Goal: Task Accomplishment & Management: Complete application form

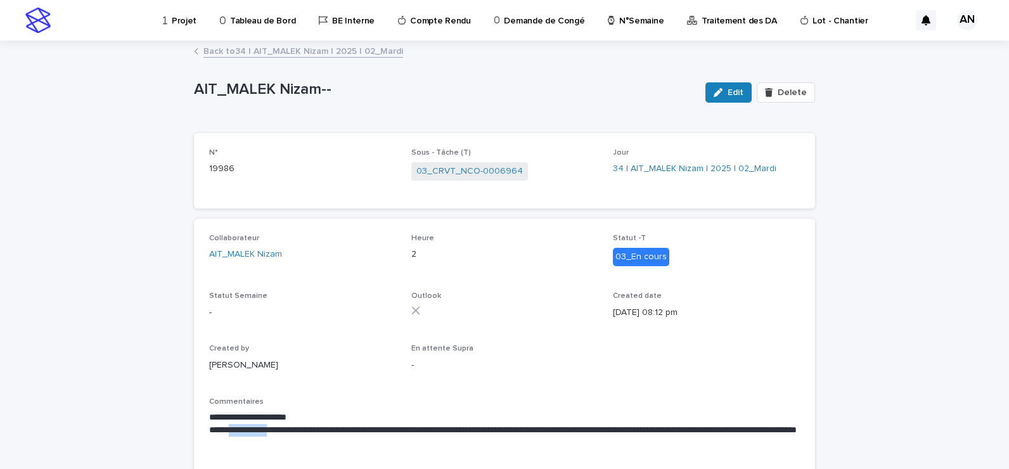
click at [315, 53] on link "Back to 34 | AIT_MALEK Nizam | 2025 | 02_Mardi" at bounding box center [304, 50] width 200 height 15
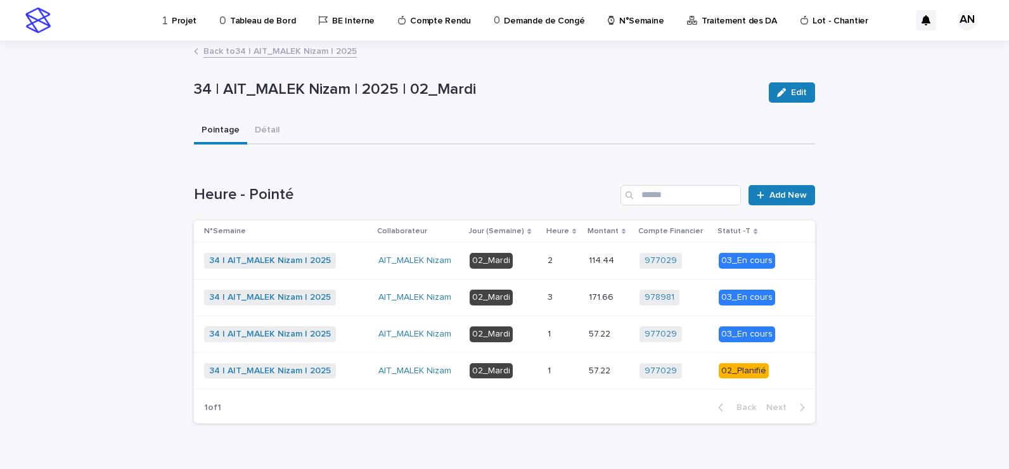
click at [566, 372] on p at bounding box center [563, 371] width 31 height 11
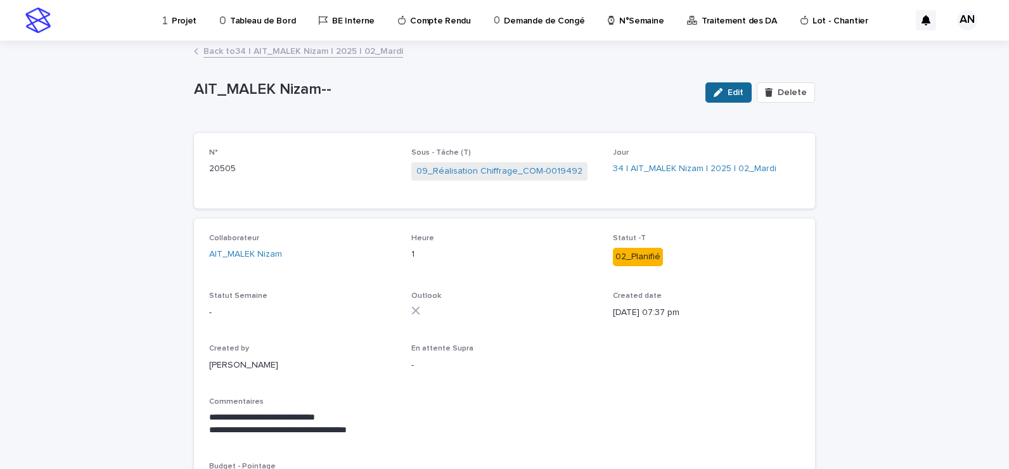
click at [726, 95] on button "Edit" at bounding box center [729, 92] width 46 height 20
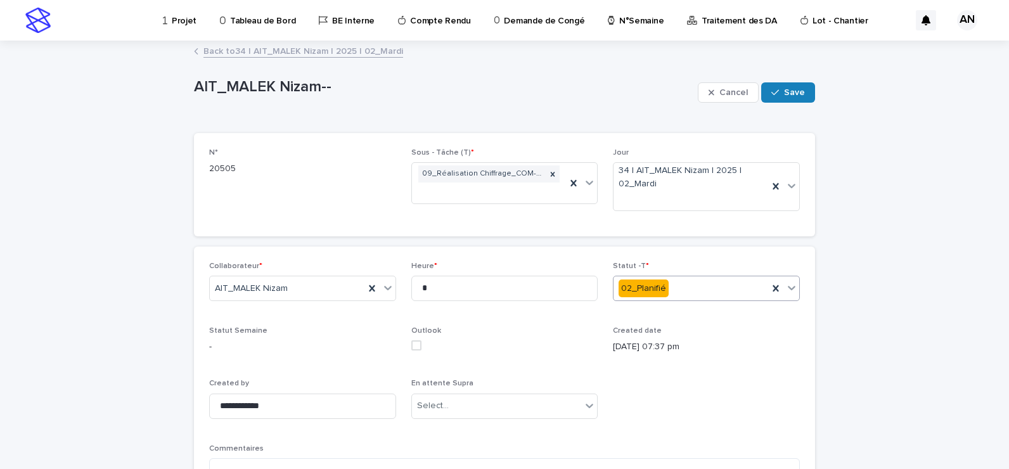
click at [787, 294] on icon at bounding box center [792, 288] width 13 height 13
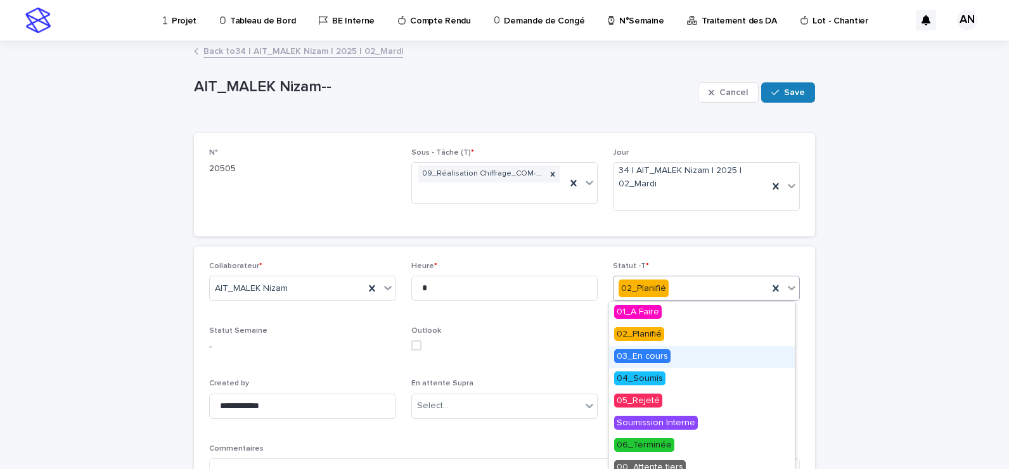
click at [664, 355] on span "03_En cours" at bounding box center [642, 356] width 56 height 14
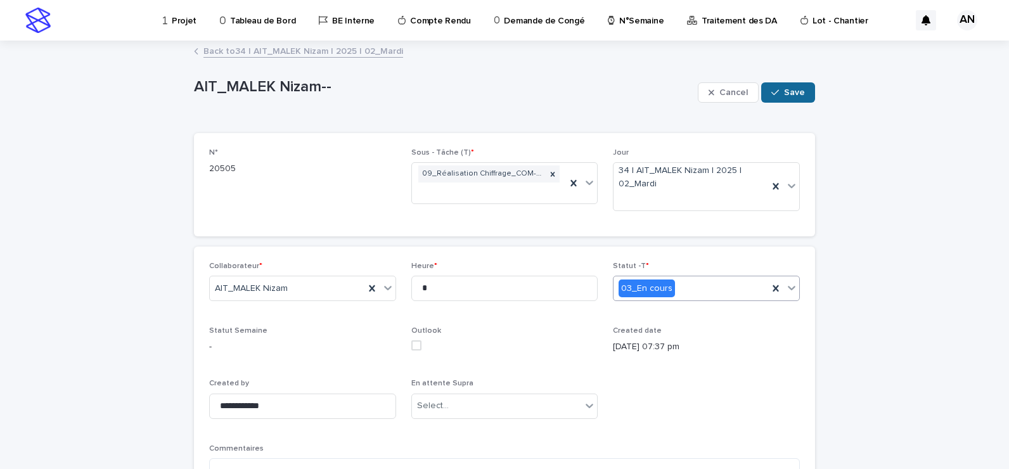
click at [779, 86] on button "Save" at bounding box center [788, 92] width 54 height 20
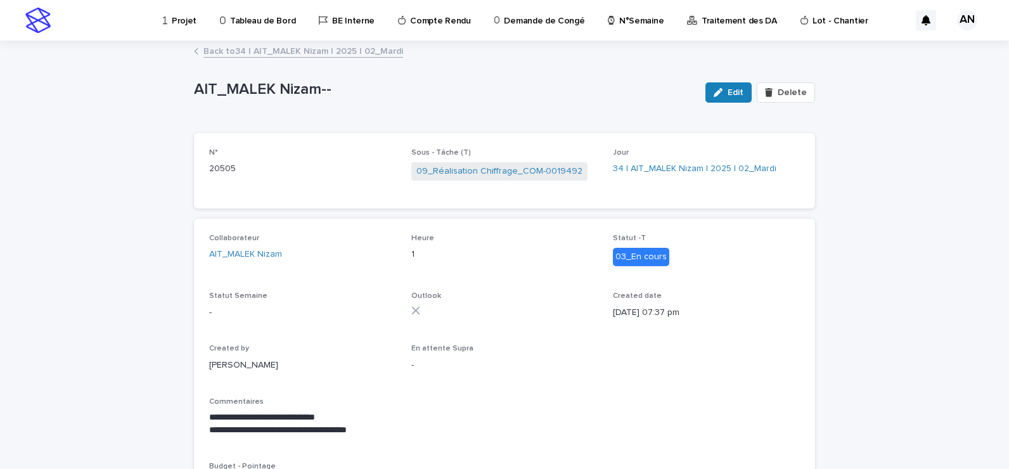
click at [344, 53] on link "Back to 34 | AIT_MALEK Nizam | 2025 | 02_Mardi" at bounding box center [304, 50] width 200 height 15
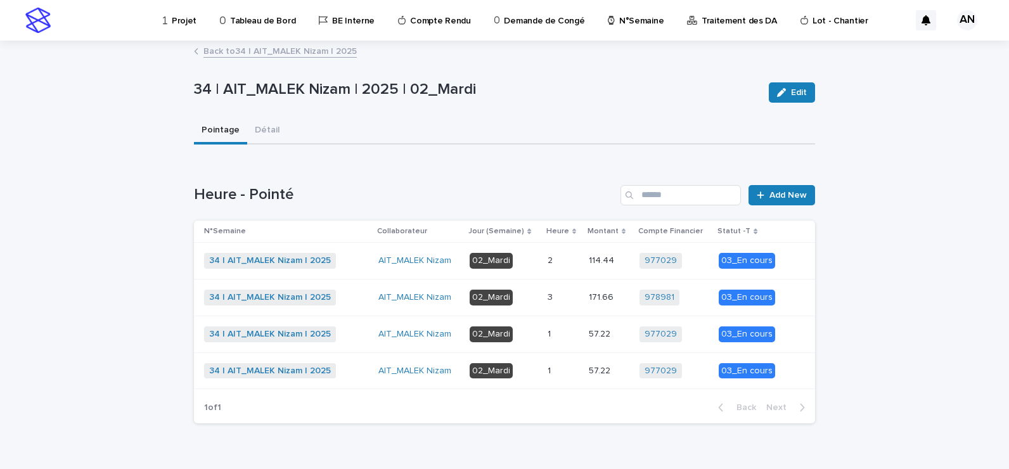
click at [564, 296] on p at bounding box center [563, 297] width 31 height 11
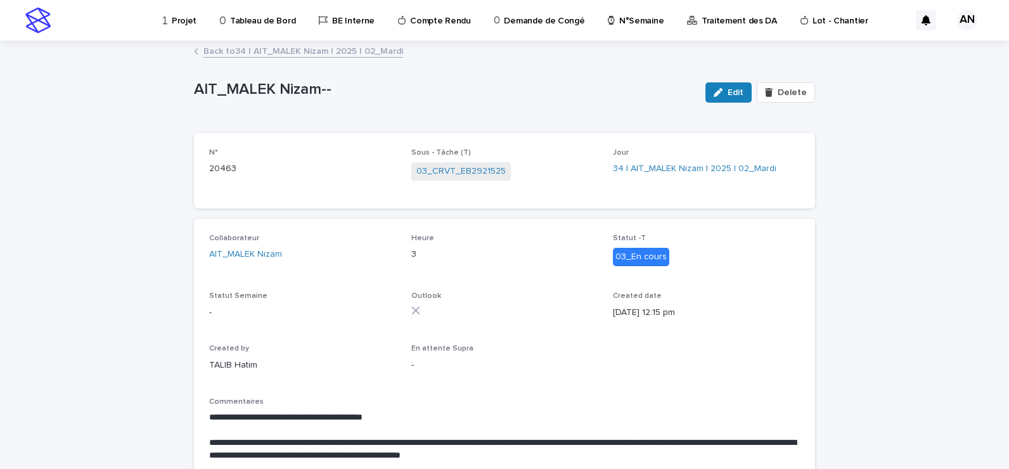
click at [257, 49] on link "Back to 34 | AIT_MALEK Nizam | 2025 | 02_Mardi" at bounding box center [304, 50] width 200 height 15
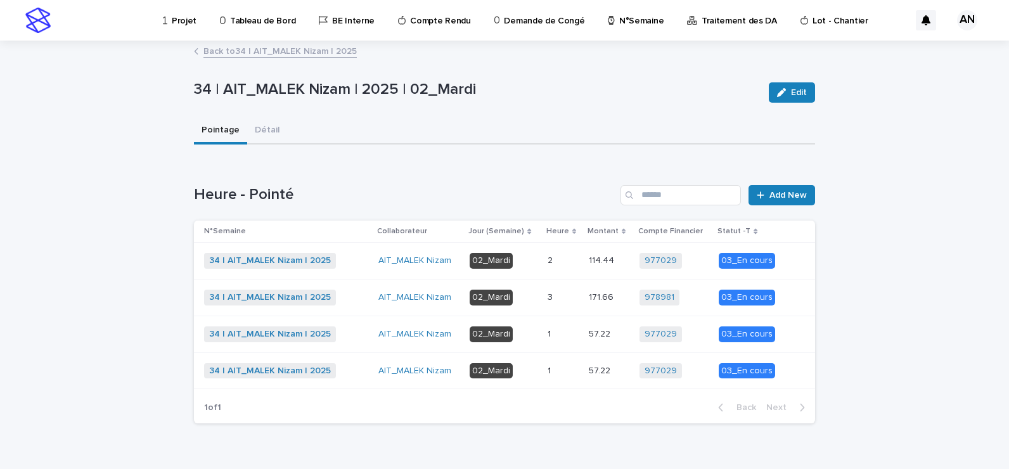
click at [262, 53] on link "Back to 34 | AIT_MALEK Nizam | 2025" at bounding box center [280, 50] width 153 height 15
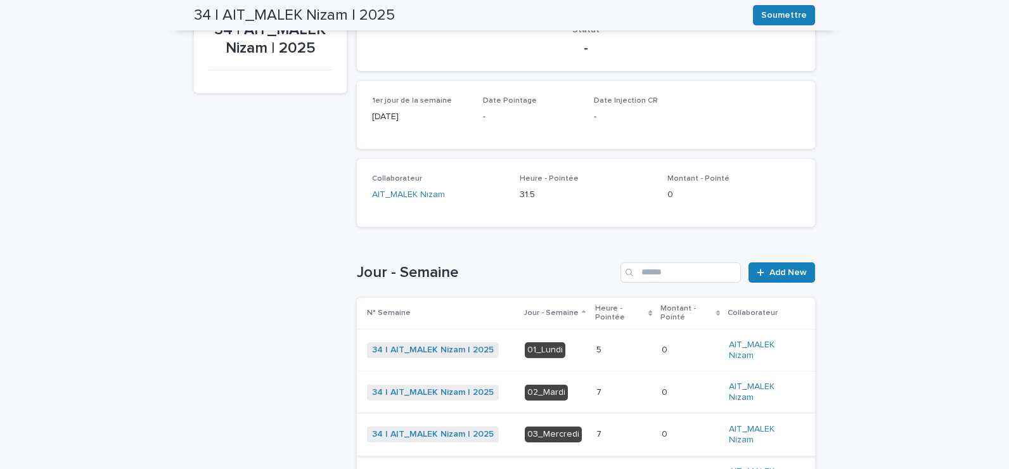
scroll to position [254, 0]
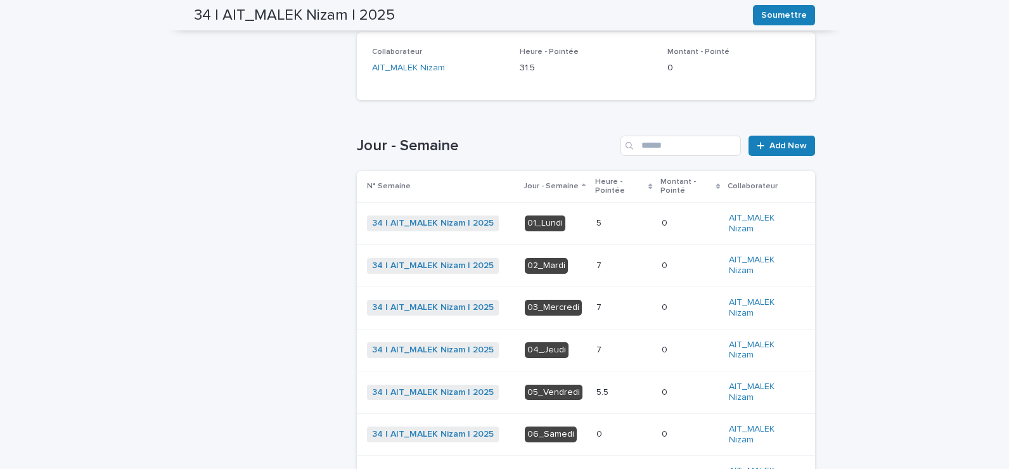
click at [600, 299] on div "7 7" at bounding box center [624, 307] width 55 height 21
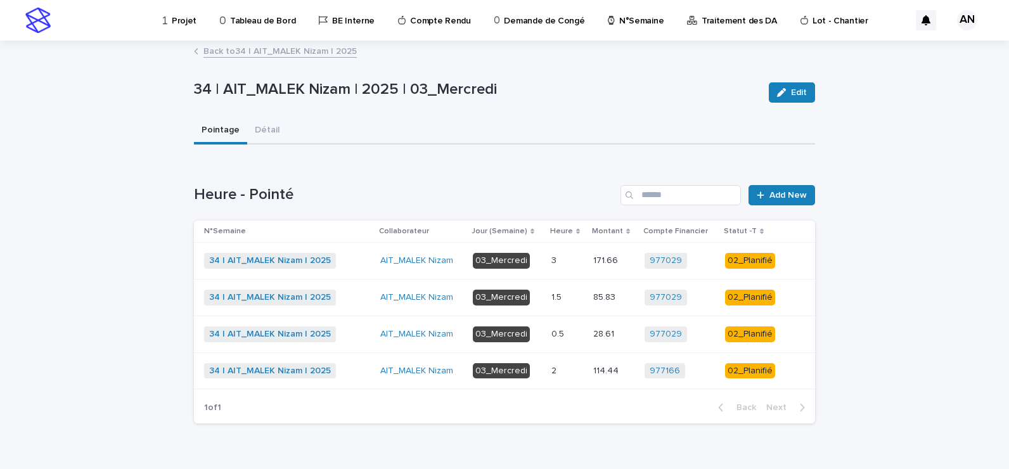
click at [560, 259] on p at bounding box center [568, 261] width 32 height 11
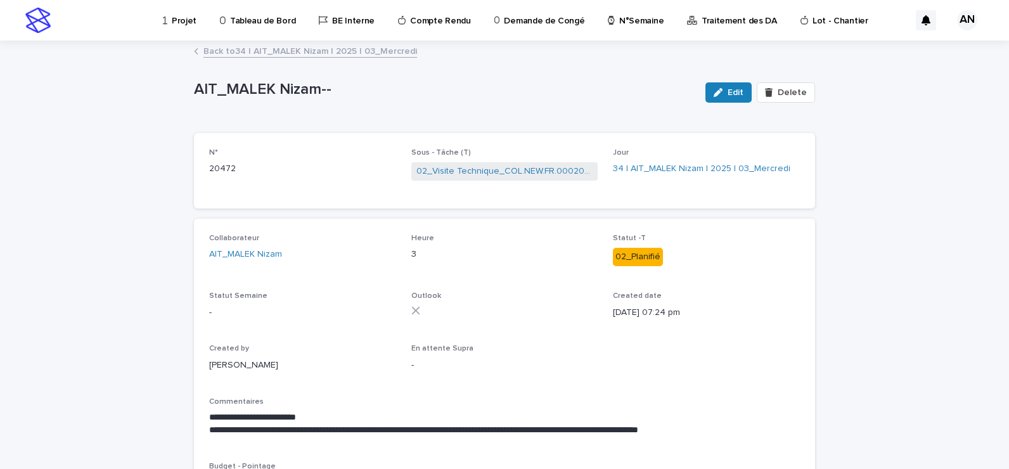
click at [353, 53] on link "Back to 34 | AIT_MALEK Nizam | 2025 | 03_Mercredi" at bounding box center [311, 50] width 214 height 15
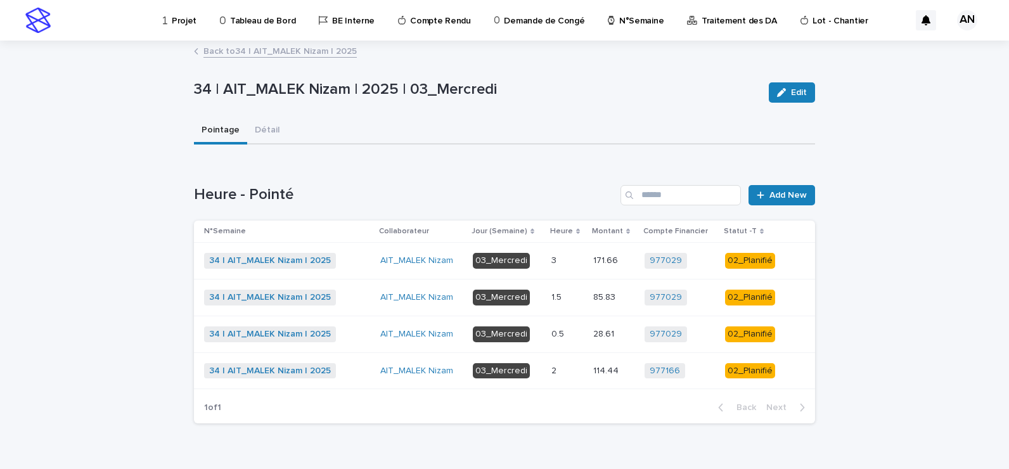
click at [571, 377] on div "2 2" at bounding box center [568, 371] width 32 height 21
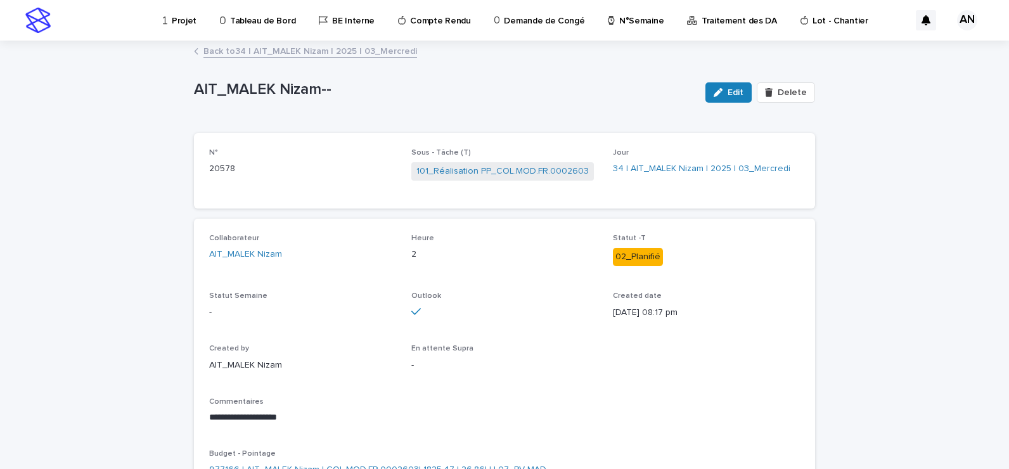
click at [360, 50] on link "Back to 34 | AIT_MALEK Nizam | 2025 | 03_Mercredi" at bounding box center [311, 50] width 214 height 15
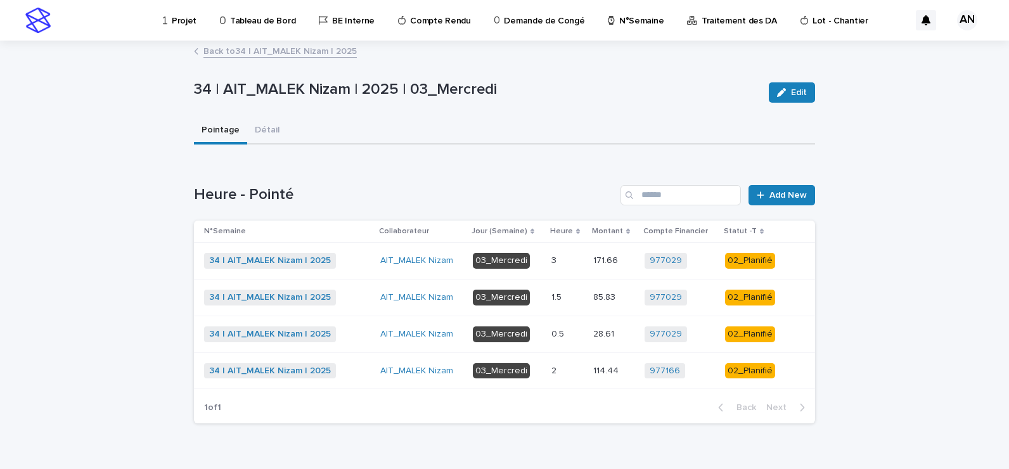
click at [573, 297] on p at bounding box center [568, 297] width 32 height 11
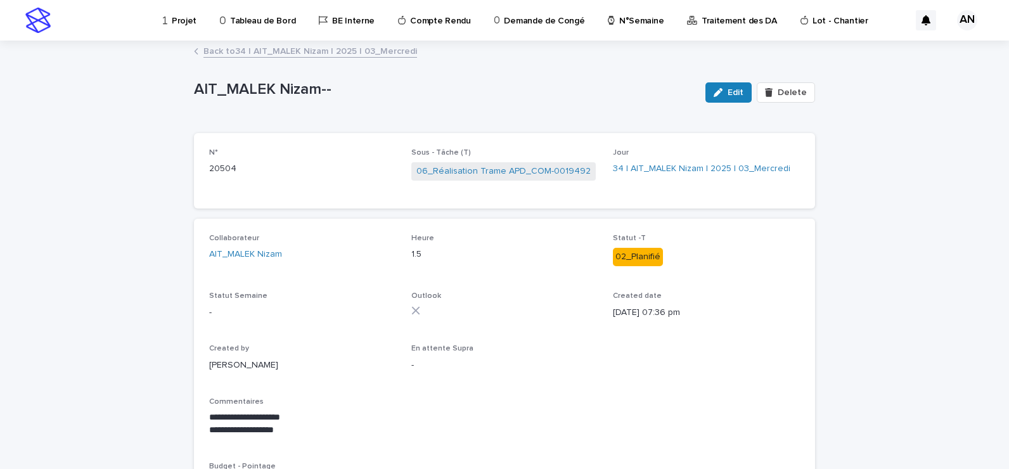
click at [340, 51] on link "Back to 34 | AIT_MALEK Nizam | 2025 | 03_Mercredi" at bounding box center [311, 50] width 214 height 15
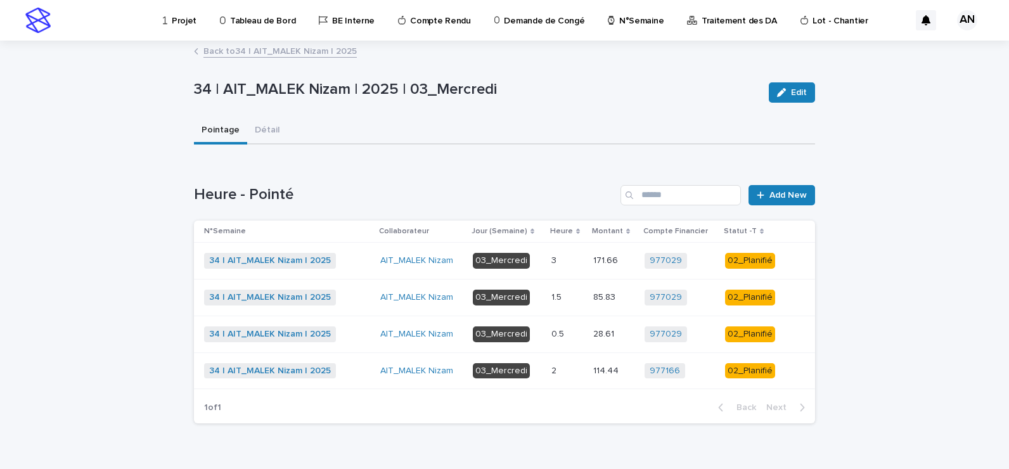
click at [564, 344] on div "0.5 0.5" at bounding box center [568, 334] width 32 height 21
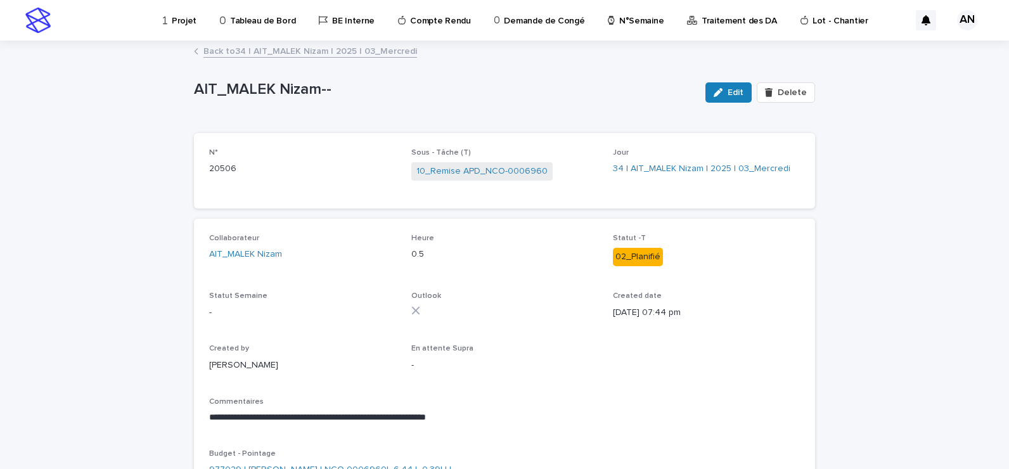
click at [356, 49] on link "Back to 34 | AIT_MALEK Nizam | 2025 | 03_Mercredi" at bounding box center [311, 50] width 214 height 15
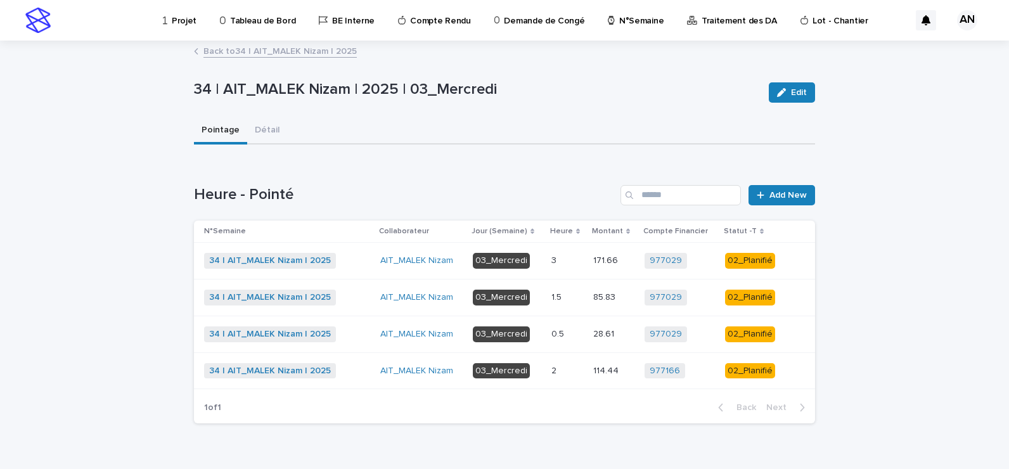
click at [567, 294] on p at bounding box center [568, 297] width 32 height 11
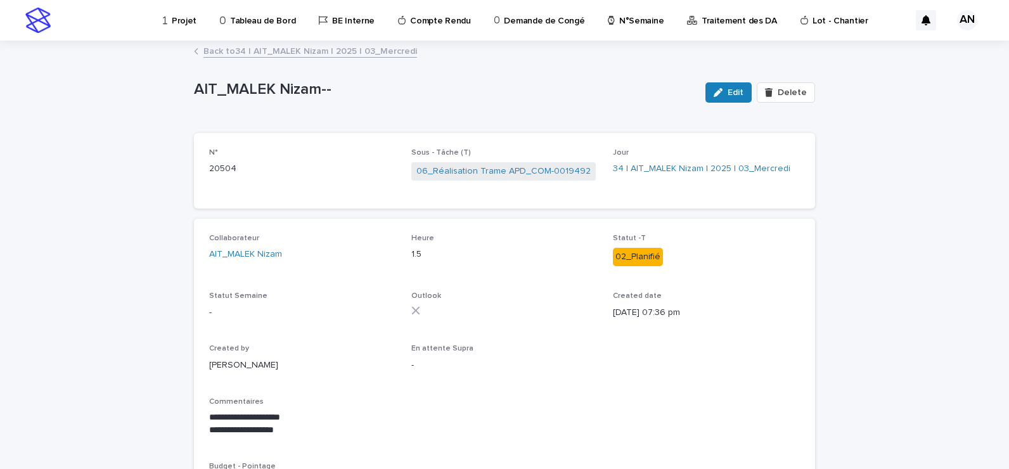
click at [351, 50] on link "Back to 34 | AIT_MALEK Nizam | 2025 | 03_Mercredi" at bounding box center [311, 50] width 214 height 15
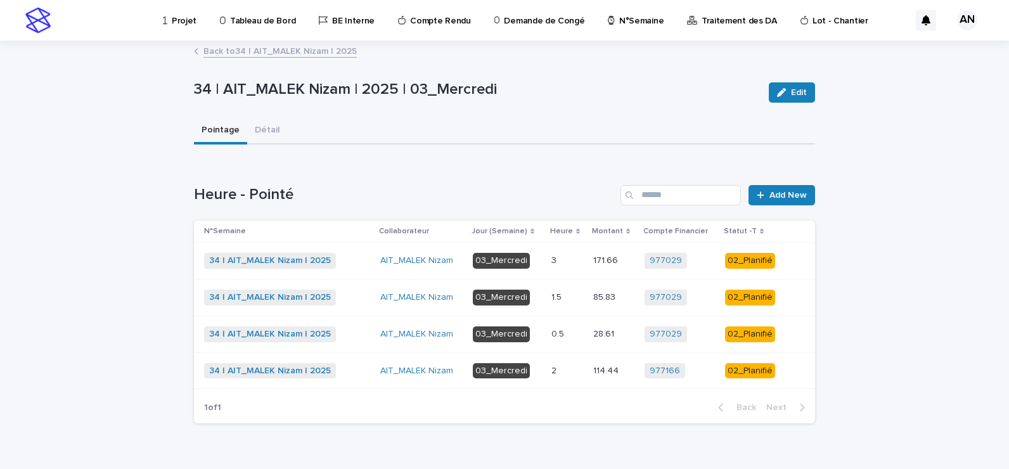
click at [562, 372] on p at bounding box center [568, 371] width 32 height 11
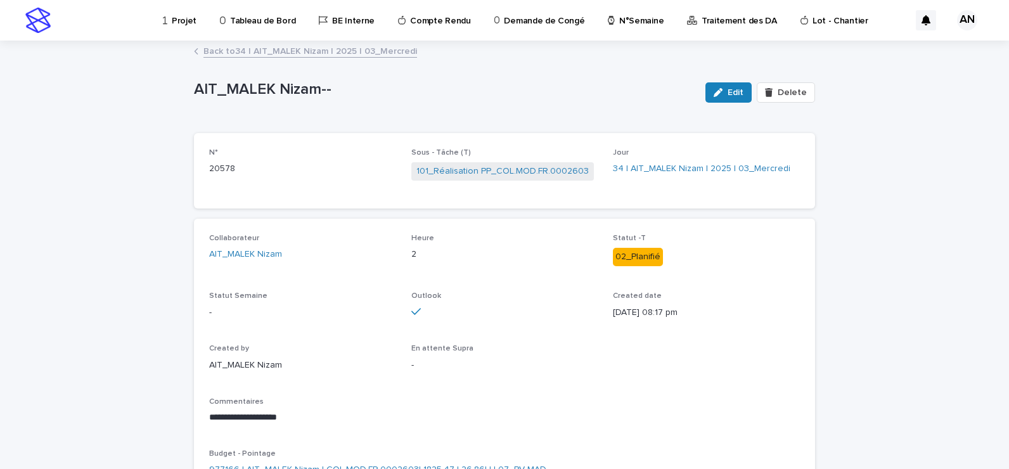
click at [342, 52] on link "Back to 34 | AIT_MALEK Nizam | 2025 | 03_Mercredi" at bounding box center [311, 50] width 214 height 15
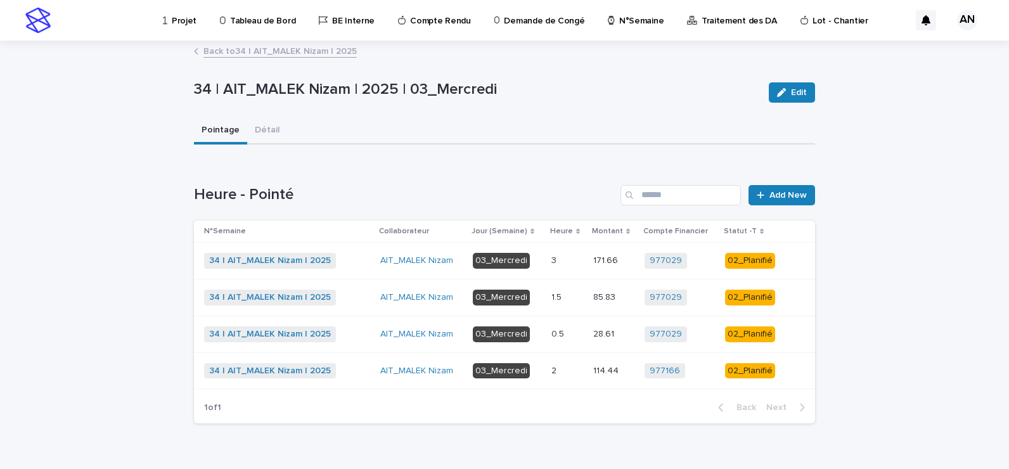
click at [547, 369] on td "2 2" at bounding box center [568, 371] width 42 height 37
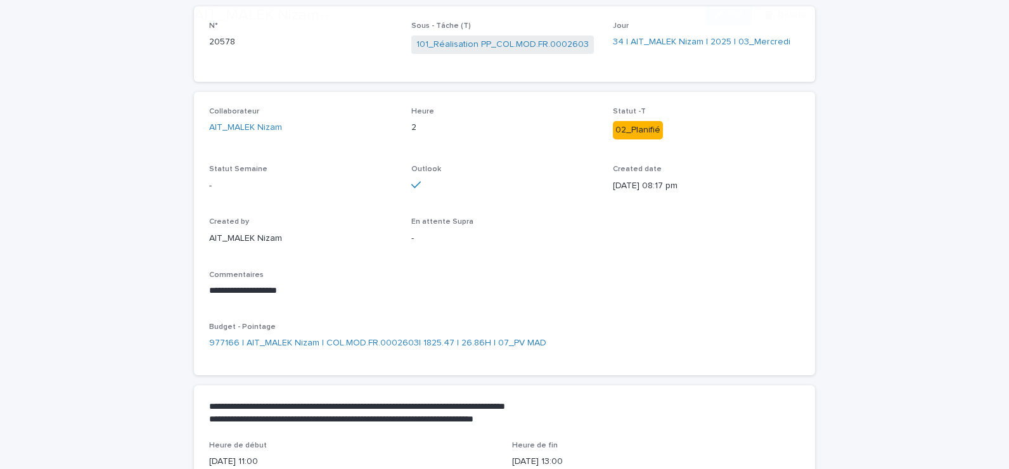
scroll to position [190, 0]
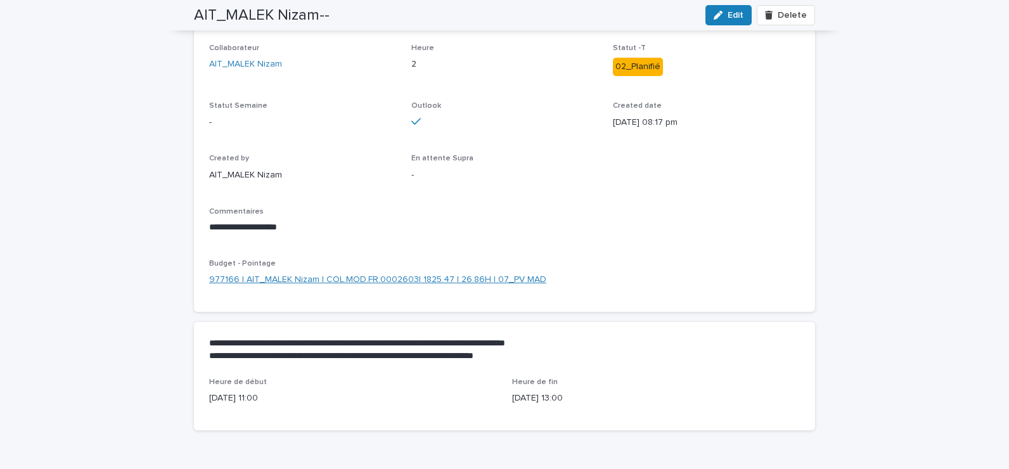
click at [444, 275] on link "977166 | AIT_MALEK Nizam | COL.MOD.FR.0002603| 1825.47 | 26.86H | 07_PV MAD" at bounding box center [377, 279] width 337 height 13
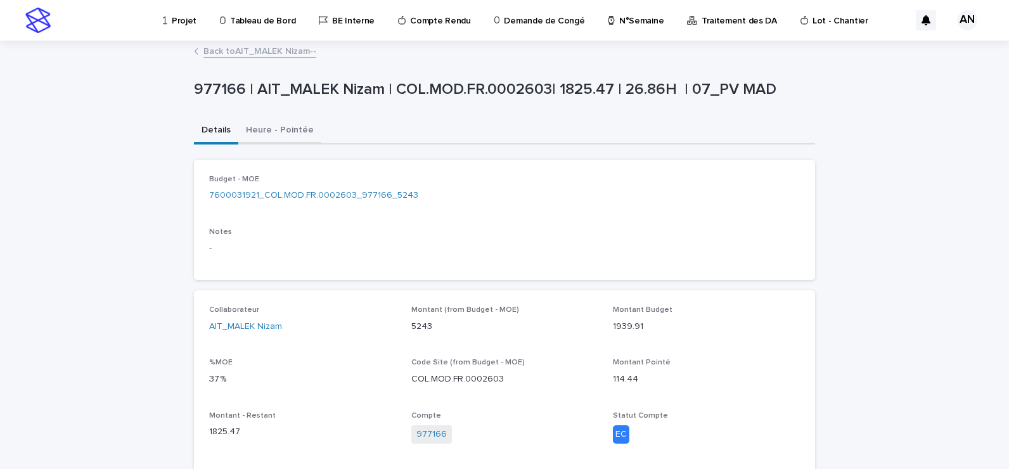
click at [277, 129] on button "Heure - Pointée" at bounding box center [279, 131] width 83 height 27
click at [210, 137] on button "Details" at bounding box center [216, 131] width 44 height 27
click at [340, 188] on div "Budget - MOE 7600031921_COL.MOD.FR.0002603_977166_5243" at bounding box center [504, 193] width 591 height 37
click at [345, 194] on link "7600031921_COL.MOD.FR.0002603_977166_5243" at bounding box center [313, 195] width 209 height 13
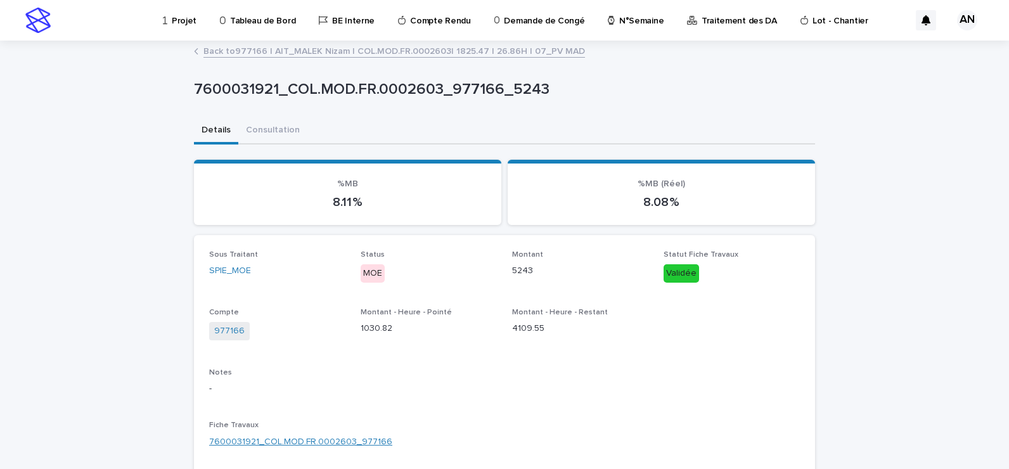
click at [344, 437] on link "7600031921_COL.MOD.FR.0002603_977166" at bounding box center [300, 442] width 183 height 13
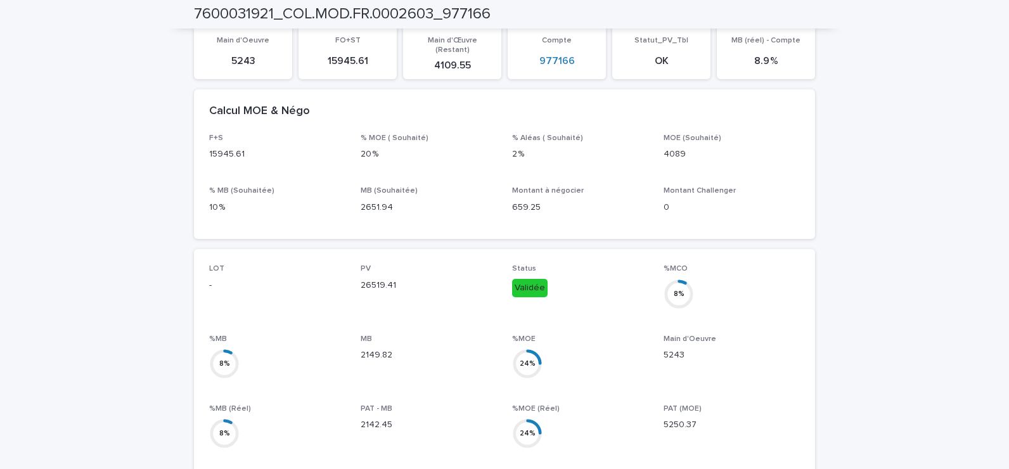
scroll to position [571, 0]
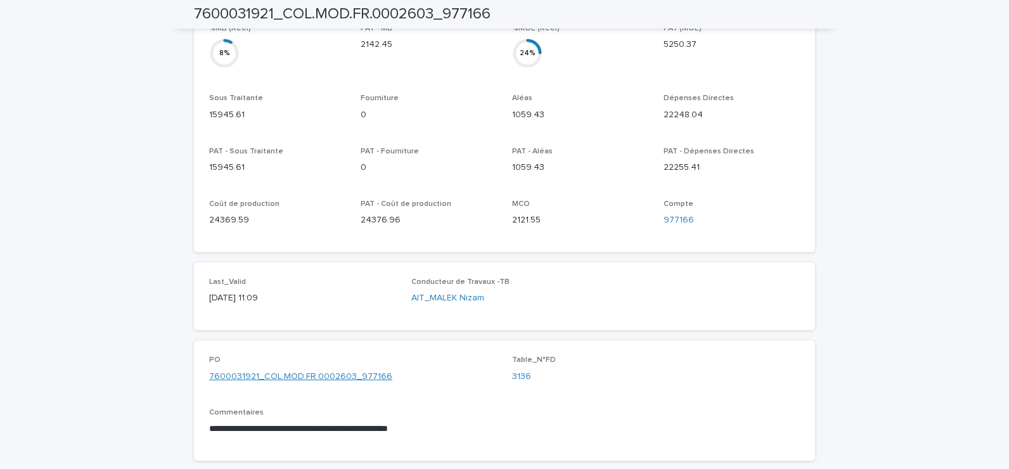
click at [304, 370] on link "7600031921_COL.MOD.FR.0002603_977166" at bounding box center [300, 376] width 183 height 13
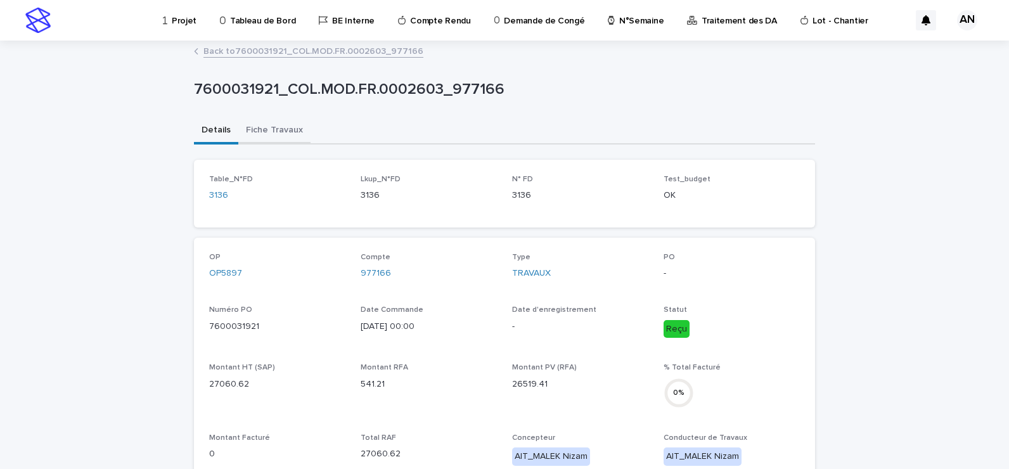
click at [252, 133] on button "Fiche Travaux" at bounding box center [274, 131] width 72 height 27
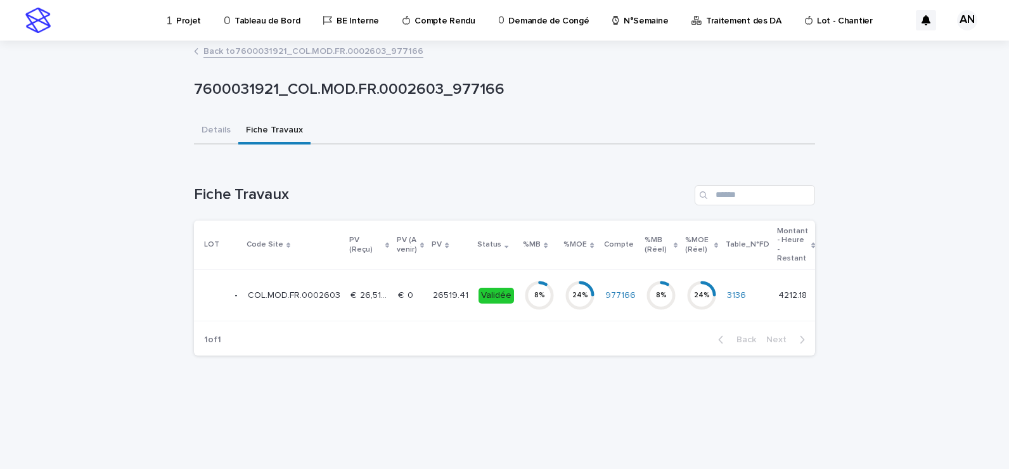
click at [421, 301] on td "€  0 €  0" at bounding box center [410, 295] width 35 height 51
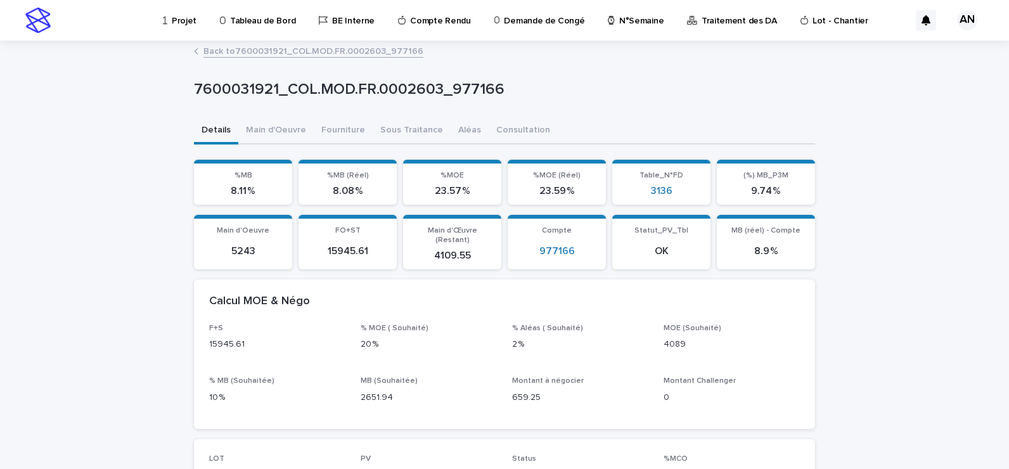
click at [316, 52] on link "Back to 7600031921_COL.MOD.FR.0002603_977166" at bounding box center [314, 50] width 220 height 15
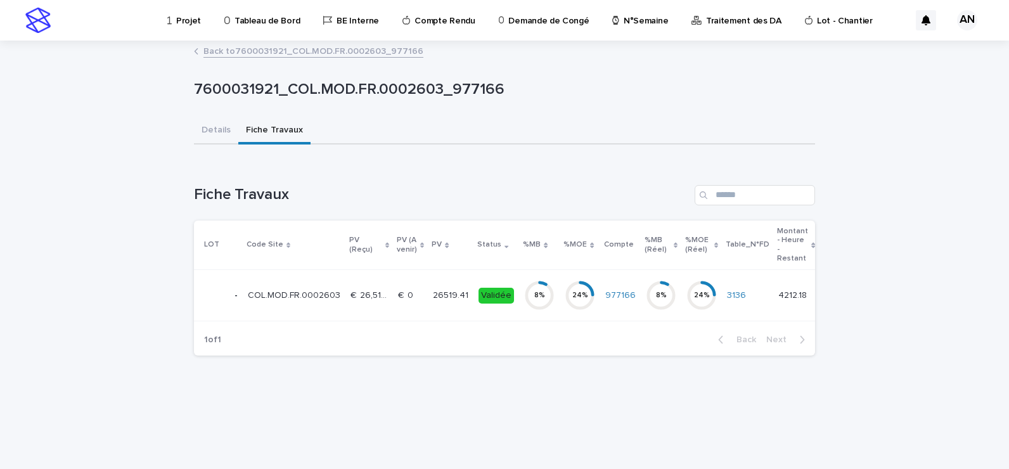
click at [316, 52] on link "Back to 7600031921_COL.MOD.FR.0002603_977166" at bounding box center [314, 50] width 220 height 15
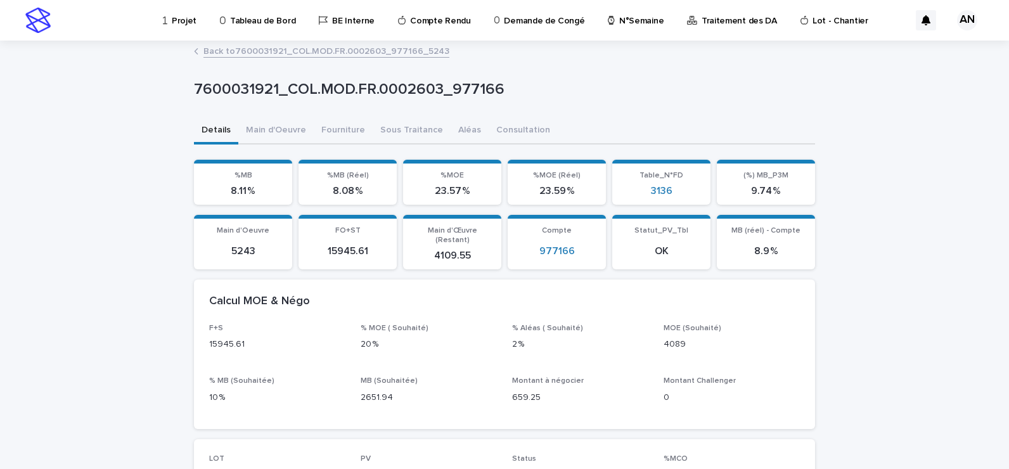
click at [316, 51] on link "Back to 7600031921_COL.MOD.FR.0002603_977166_5243" at bounding box center [327, 50] width 246 height 15
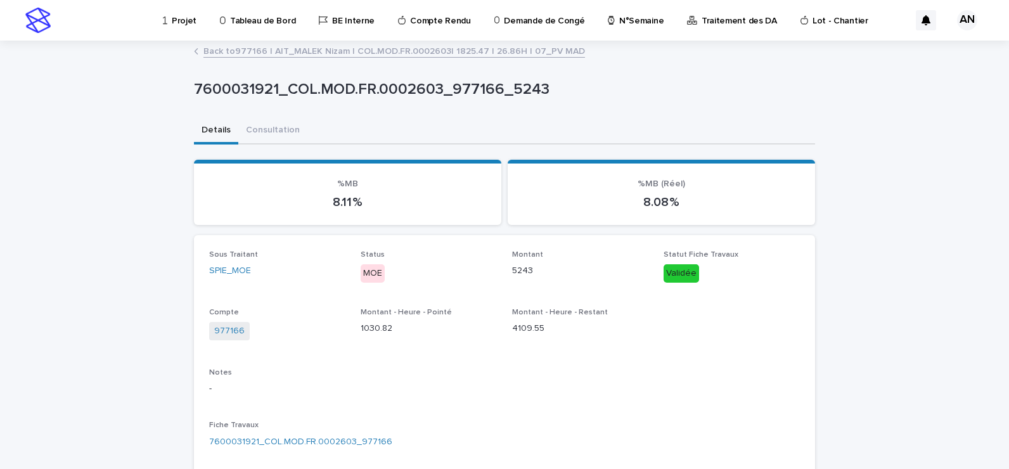
click at [317, 51] on link "Back to 977166 | AIT_MALEK Nizam | COL.MOD.FR.0002603| 1825.47 | 26.86H | 07_PV…" at bounding box center [395, 50] width 382 height 15
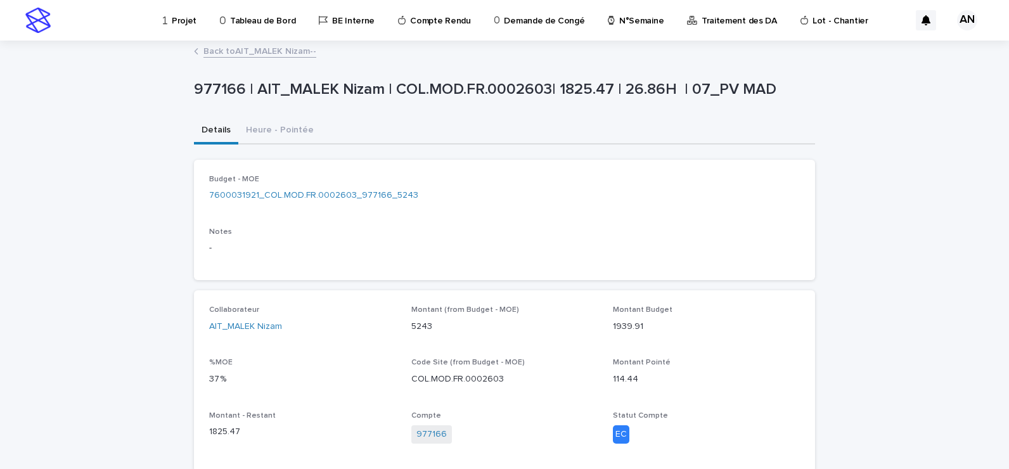
click at [272, 58] on div "Back to AIT_MALEK Nizam--" at bounding box center [505, 52] width 634 height 18
click at [271, 51] on link "Back to AIT_MALEK Nizam--" at bounding box center [260, 50] width 113 height 15
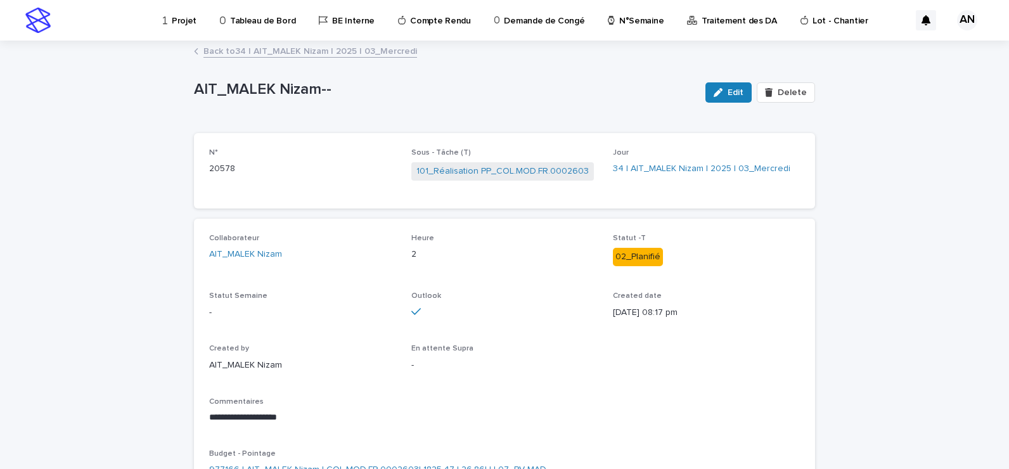
scroll to position [63, 0]
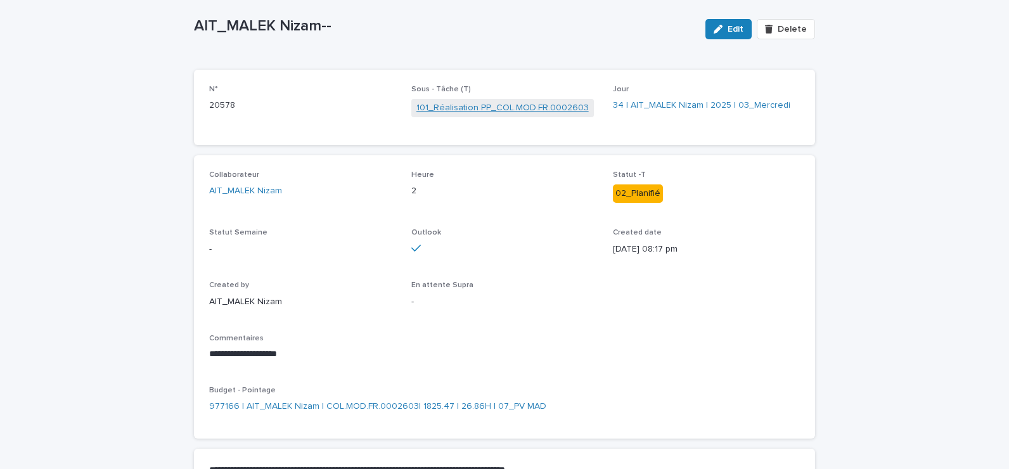
click at [471, 111] on link "101_Réalisation PP_COL.MOD.FR.0002603" at bounding box center [503, 107] width 172 height 13
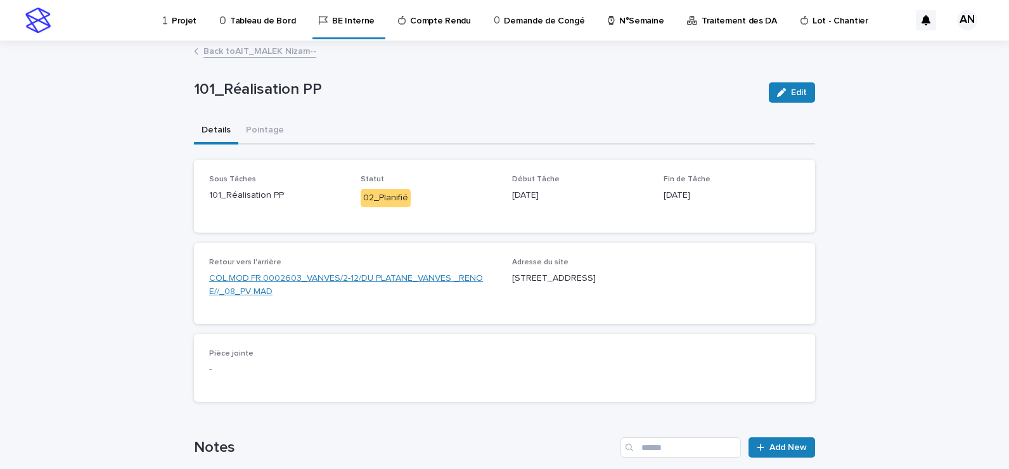
click at [370, 279] on link "COL.MOD.FR.0002603_VANVES/2-12/DU PLATANE_VANVES _RENO E//_08_PV MAD" at bounding box center [353, 285] width 288 height 27
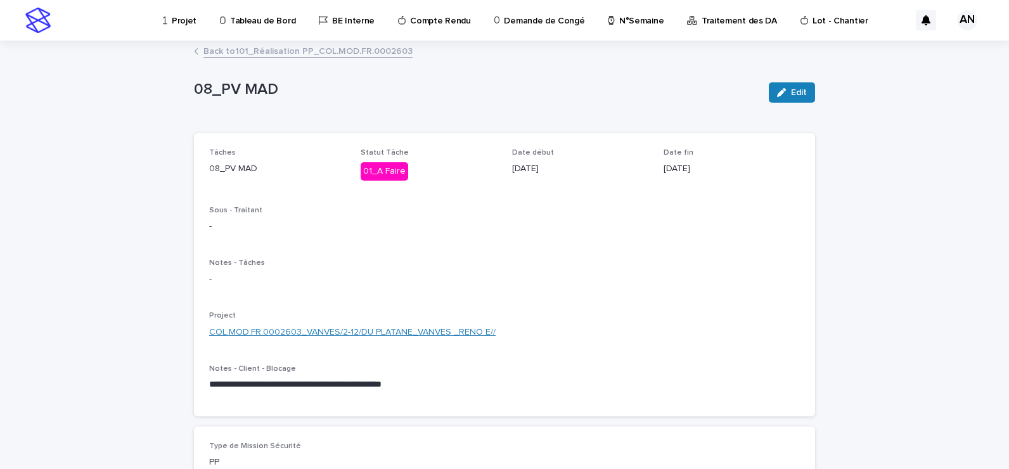
click at [430, 334] on link "COL.MOD.FR.0002603_VANVES/2-12/DU PLATANE_VANVES _RENO E//" at bounding box center [352, 332] width 287 height 13
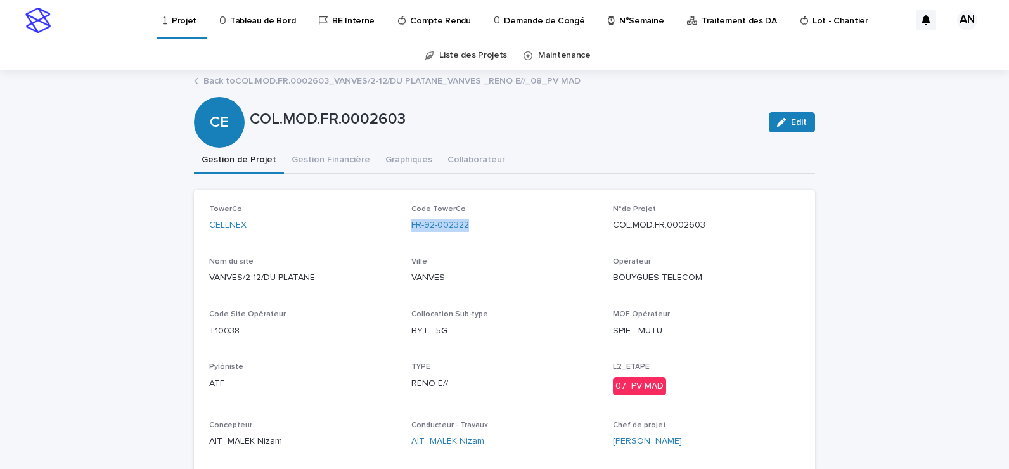
drag, startPoint x: 481, startPoint y: 220, endPoint x: 401, endPoint y: 240, distance: 82.3
click at [401, 240] on div "TowerCo CELLNEX Code TowerCo FR-92-002322 N°de Projet COL.MOD.FR.0002603 Nom du…" at bounding box center [504, 332] width 591 height 254
copy link "FR-92-002322"
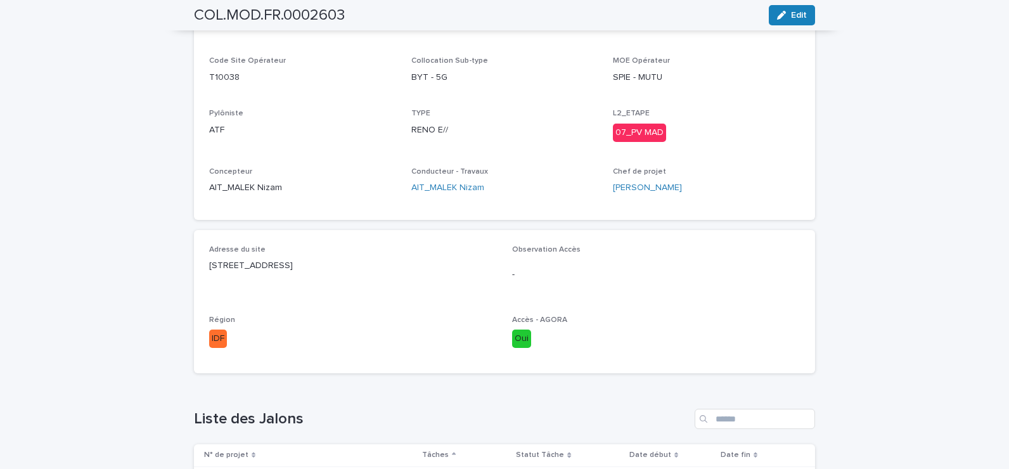
drag, startPoint x: 361, startPoint y: 264, endPoint x: 197, endPoint y: 285, distance: 166.1
click at [197, 285] on div "Adresse du site 2-12 Allée de Platane, 92170 VANVES Observation Accès - Région …" at bounding box center [504, 301] width 621 height 143
copy p "2-12 Allée de Platane, 92170 VANVES"
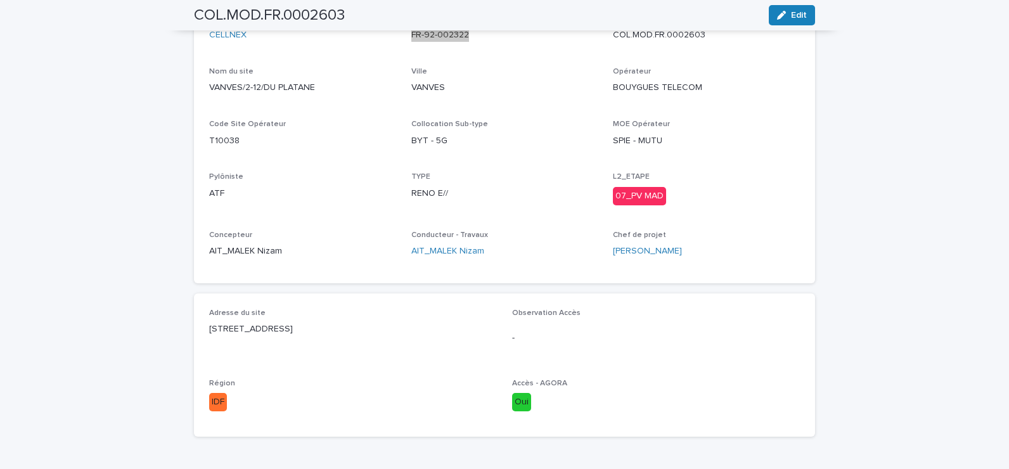
scroll to position [63, 0]
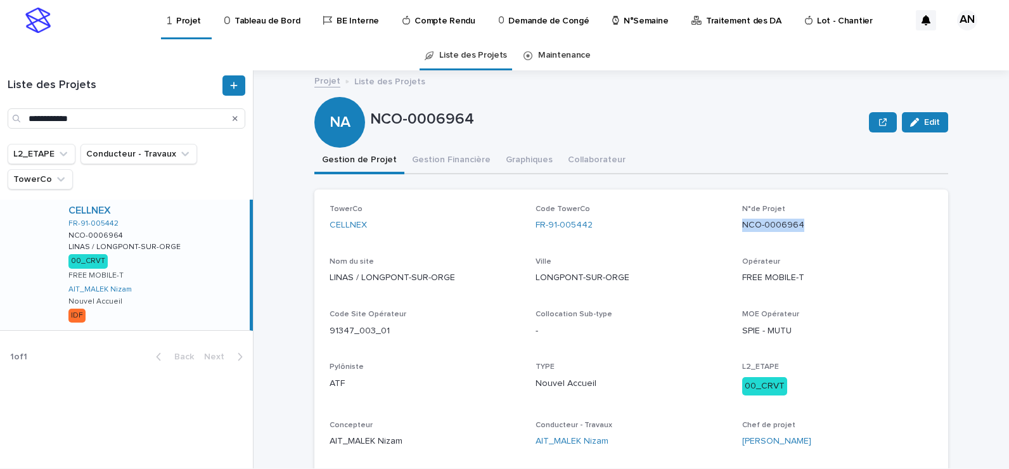
scroll to position [63, 0]
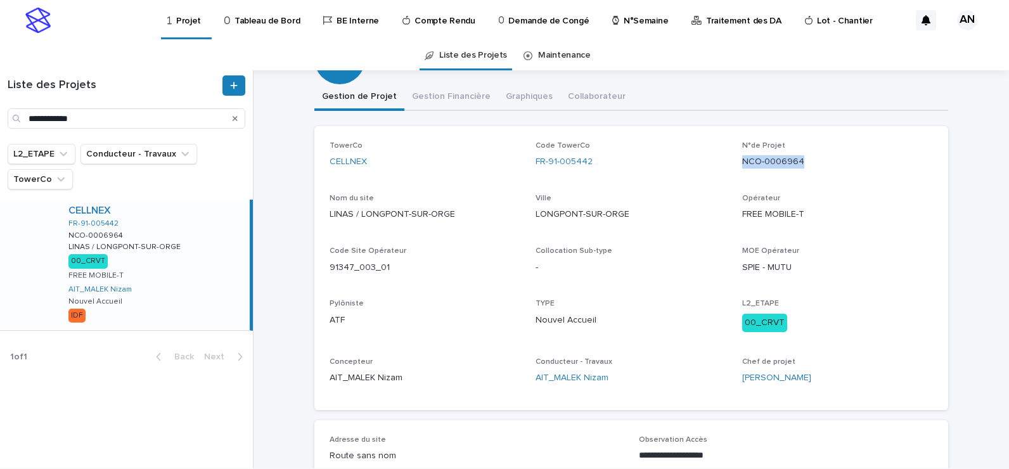
click at [235, 121] on icon "Search" at bounding box center [235, 119] width 5 height 8
click at [165, 113] on input "Search" at bounding box center [127, 118] width 238 height 20
paste input "**********"
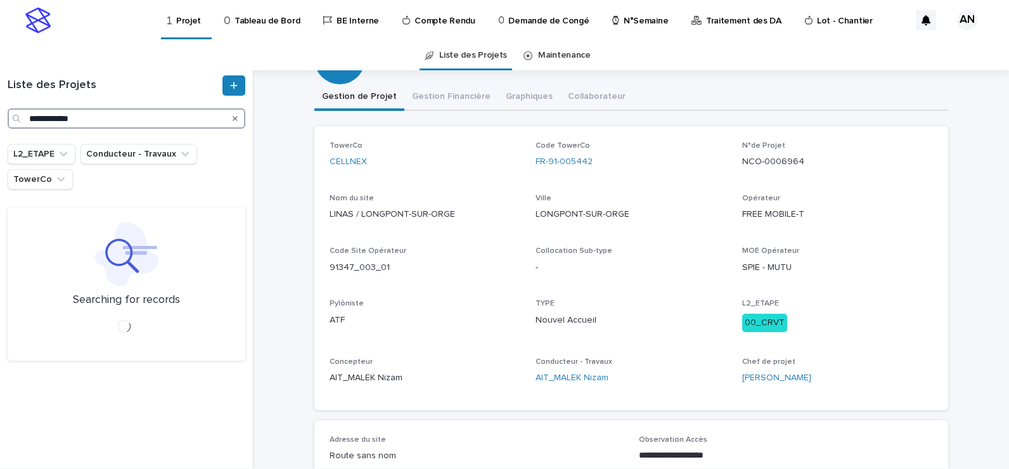
type input "**********"
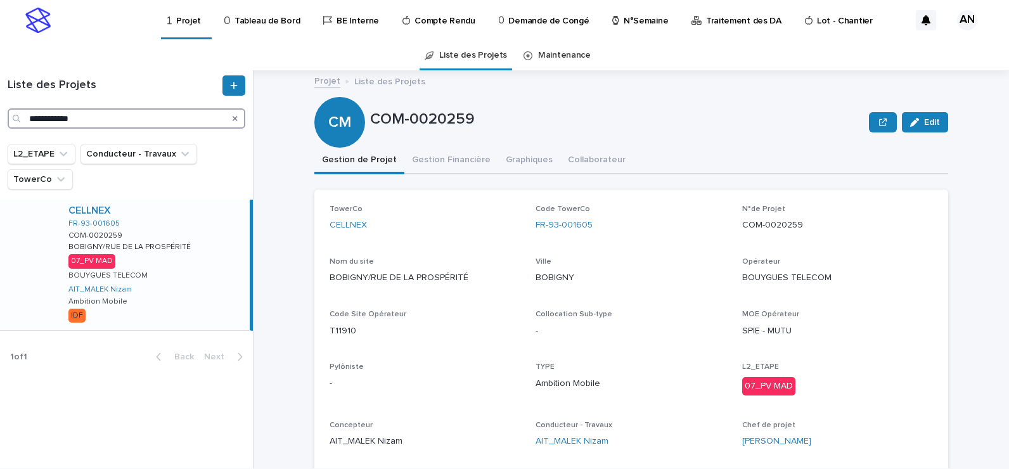
scroll to position [63, 0]
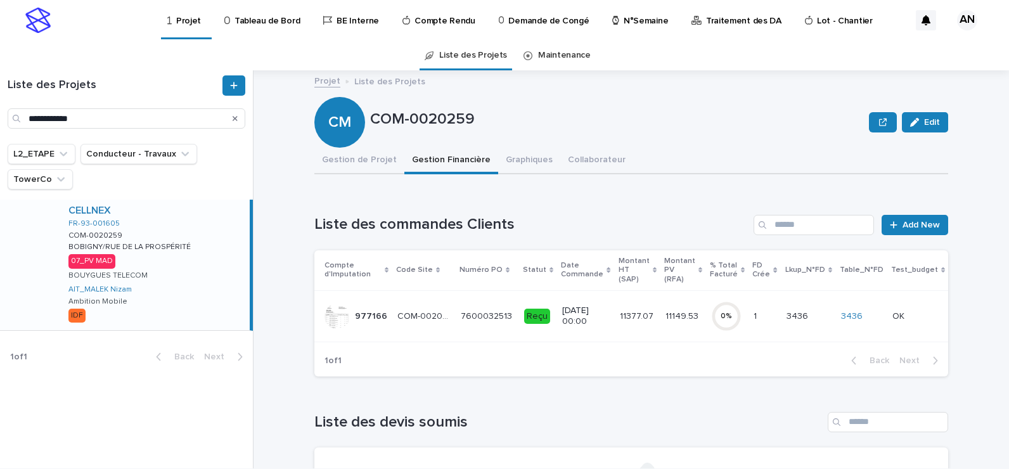
click at [429, 329] on td "COM-0020259 COM-0020259" at bounding box center [423, 315] width 63 height 51
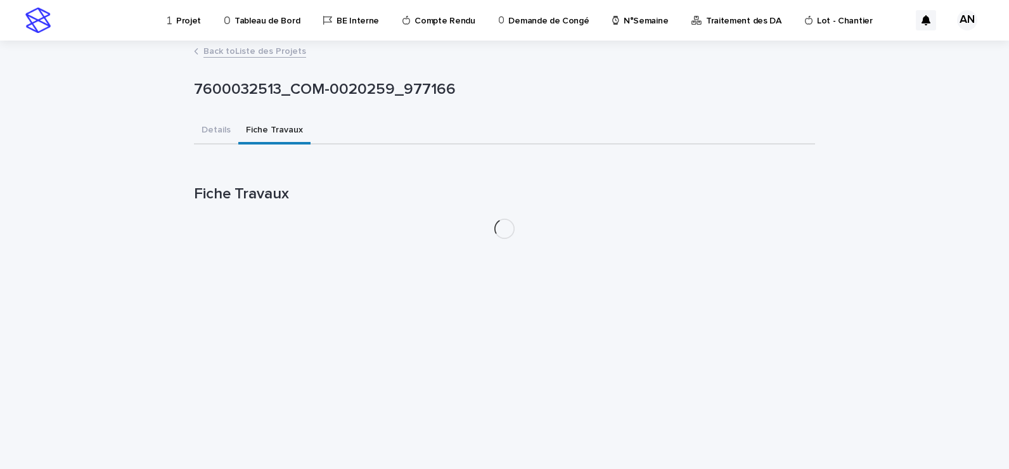
click at [259, 136] on button "Fiche Travaux" at bounding box center [274, 131] width 72 height 27
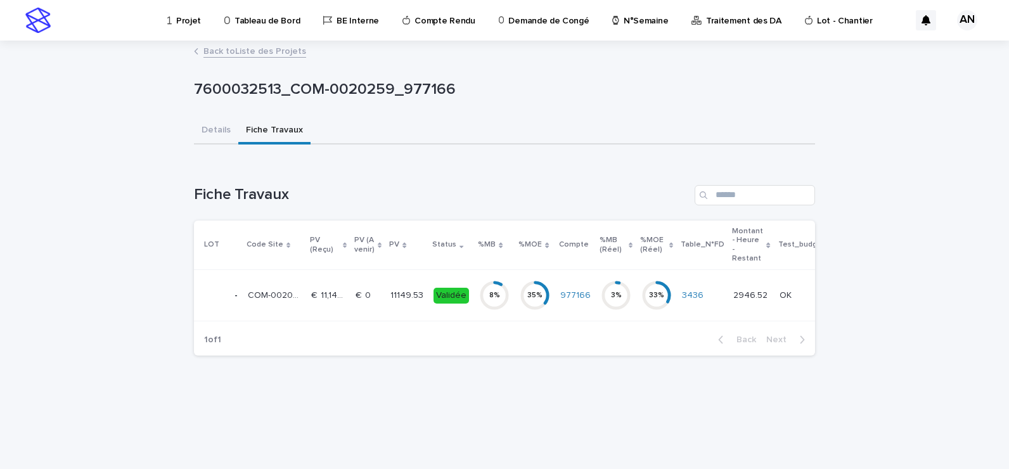
click at [366, 288] on p "€  0" at bounding box center [365, 294] width 18 height 13
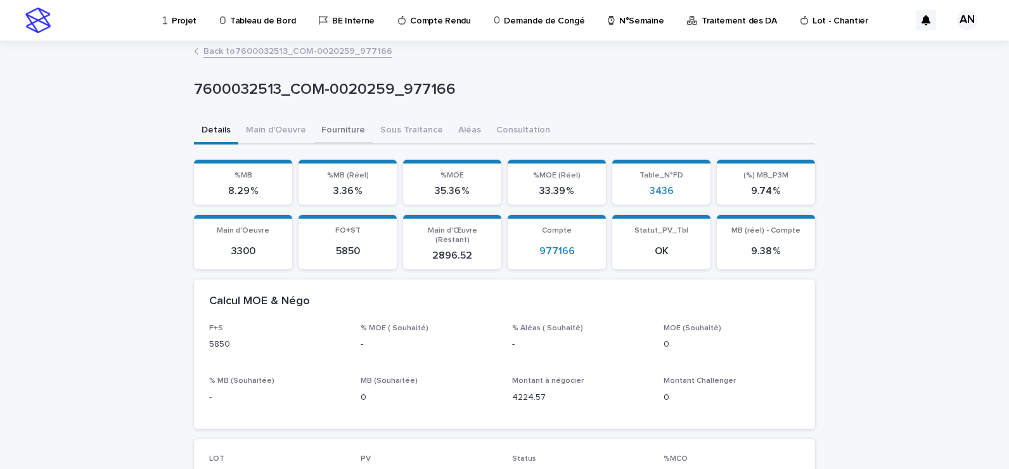
click at [343, 133] on button "Fourniture" at bounding box center [343, 131] width 59 height 27
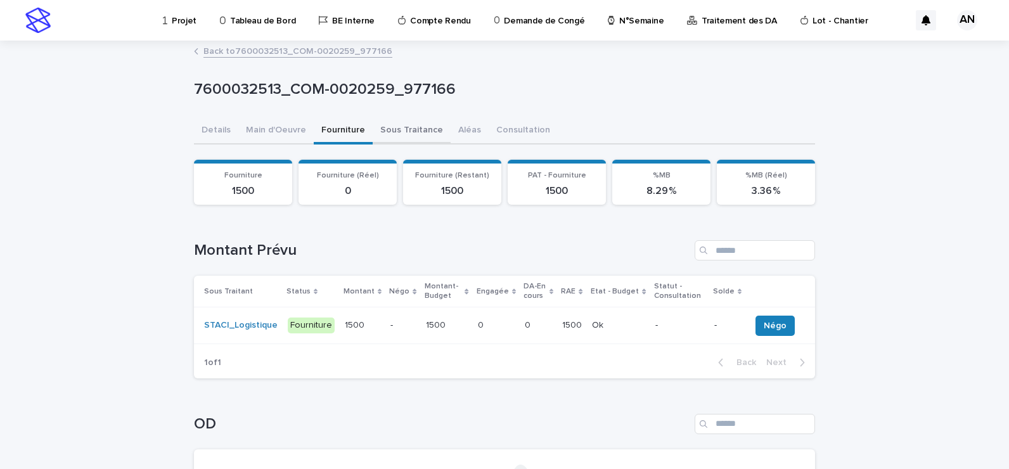
click at [380, 131] on button "Sous Traitance" at bounding box center [412, 131] width 78 height 27
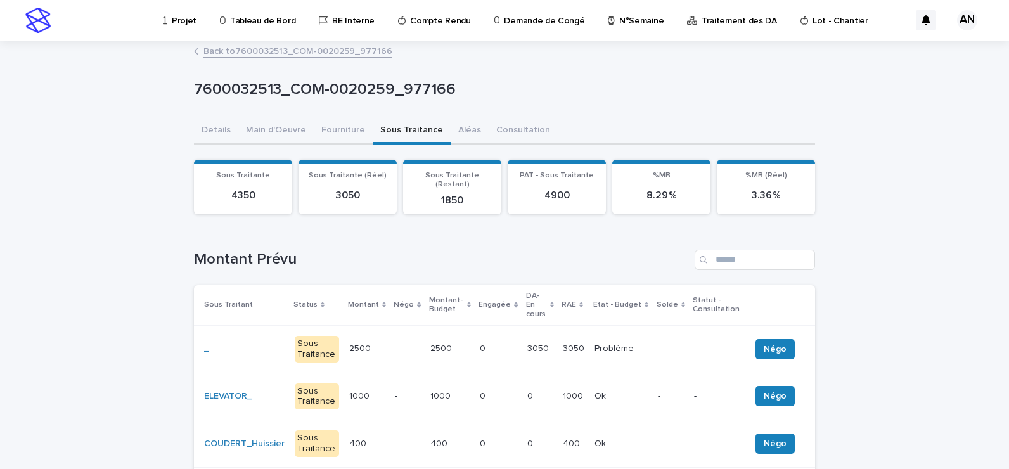
scroll to position [127, 0]
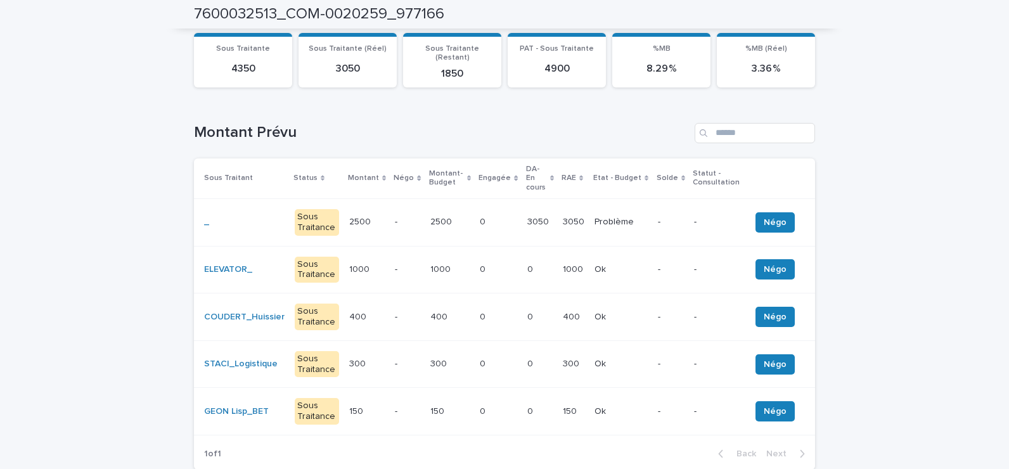
click at [402, 217] on p "-" at bounding box center [407, 222] width 25 height 11
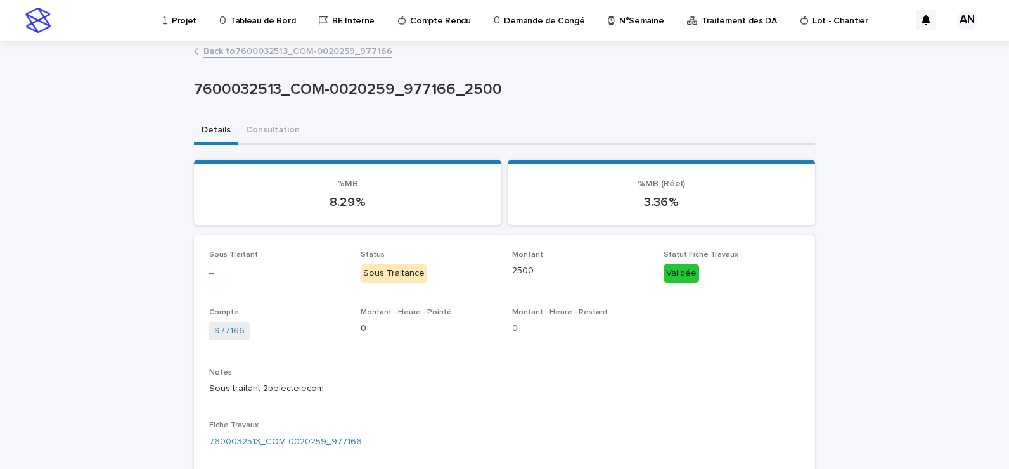
click at [269, 55] on link "Back to 7600032513_COM-0020259_977166" at bounding box center [298, 50] width 189 height 15
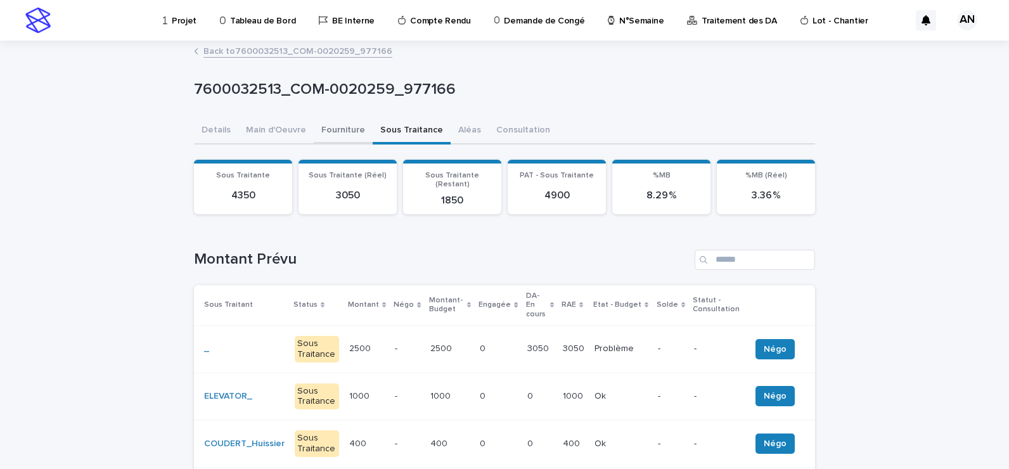
click at [341, 131] on button "Fourniture" at bounding box center [343, 131] width 59 height 27
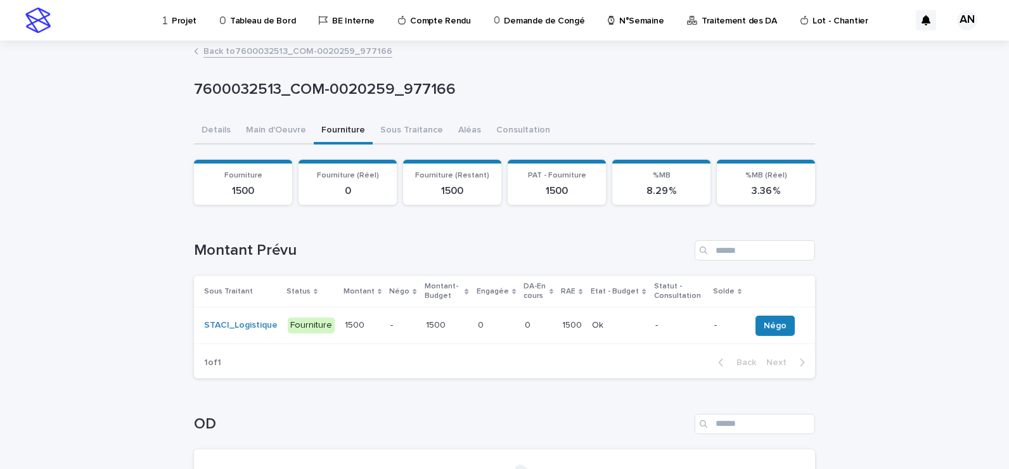
click at [394, 325] on p "-" at bounding box center [403, 325] width 25 height 11
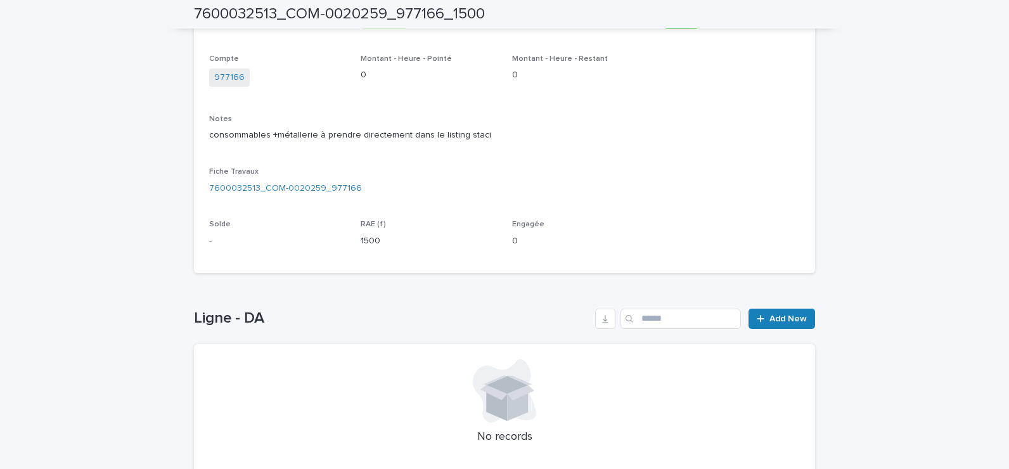
scroll to position [317, 0]
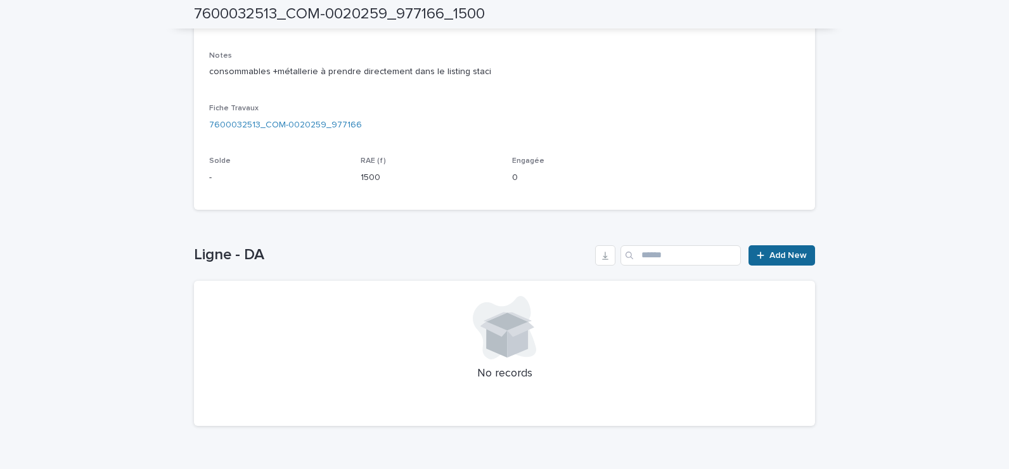
click at [787, 259] on span "Add New" at bounding box center [788, 255] width 37 height 9
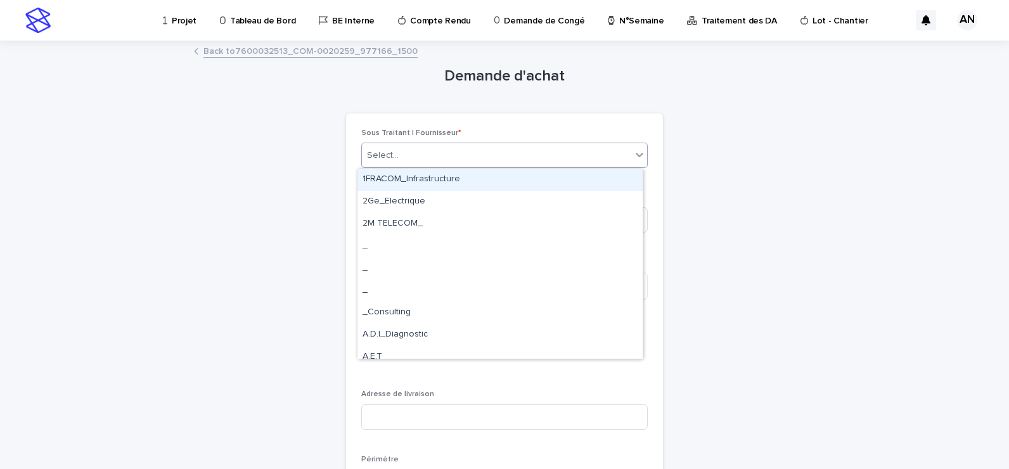
click at [548, 162] on div "Select..." at bounding box center [496, 155] width 269 height 21
type input "***"
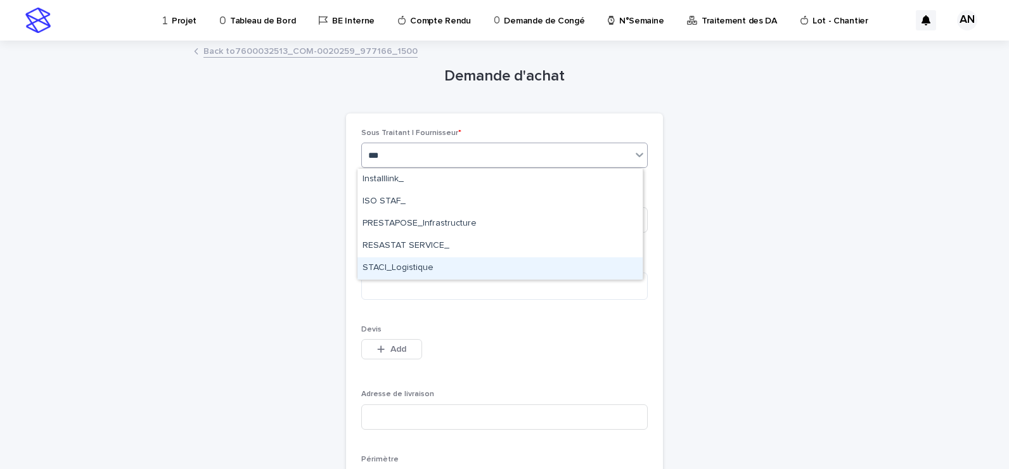
click at [462, 265] on div "STACI_Logistique" at bounding box center [500, 268] width 285 height 22
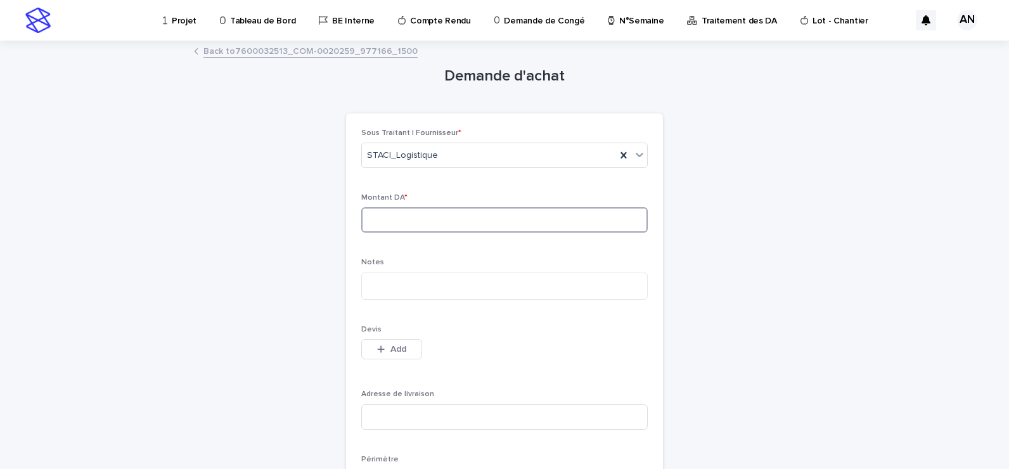
click at [394, 216] on input at bounding box center [504, 219] width 287 height 25
type input "*******"
click at [448, 290] on textarea at bounding box center [504, 286] width 287 height 27
click at [391, 412] on input at bounding box center [504, 417] width 287 height 25
paste input "**********"
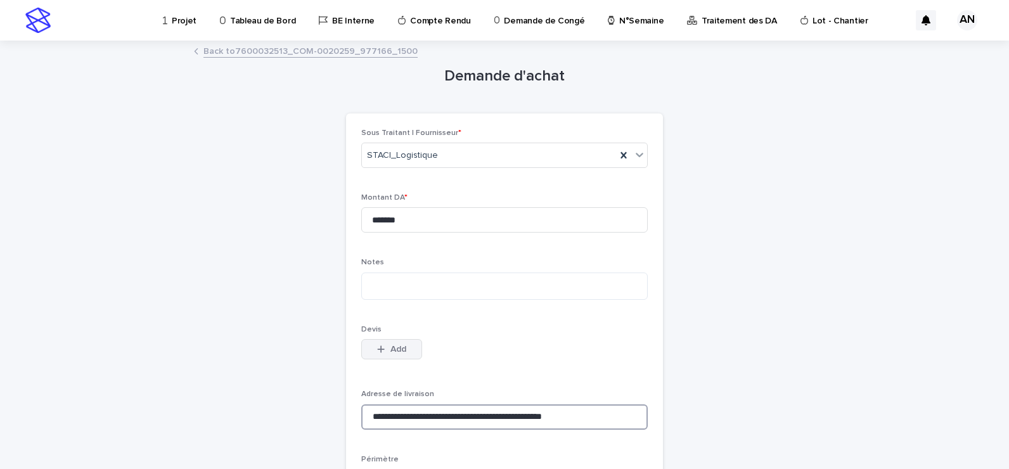
type input "**********"
click at [382, 351] on div "button" at bounding box center [383, 349] width 13 height 9
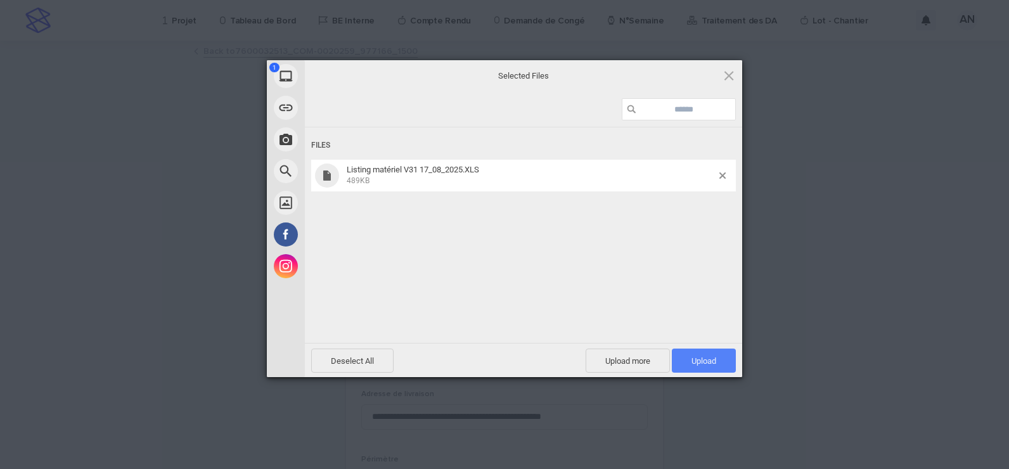
click at [701, 363] on span "Upload 1" at bounding box center [704, 361] width 25 height 10
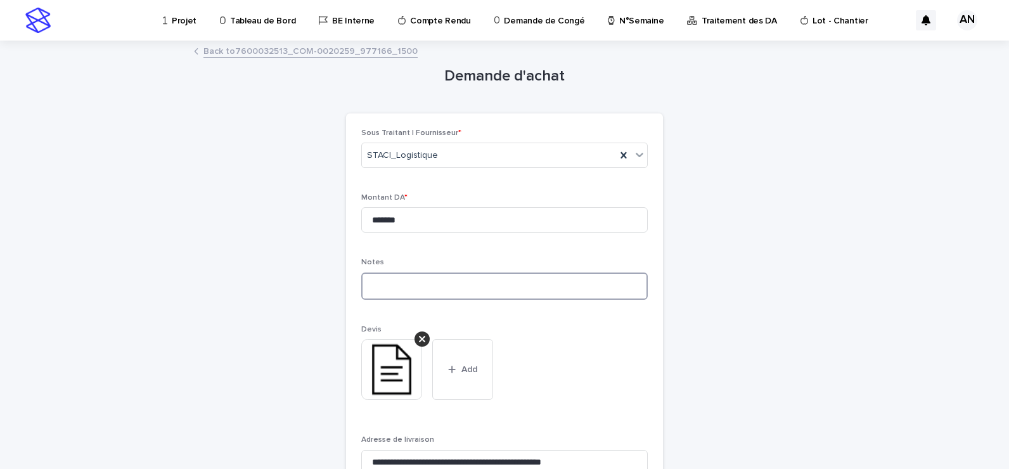
click at [488, 284] on textarea at bounding box center [504, 286] width 287 height 27
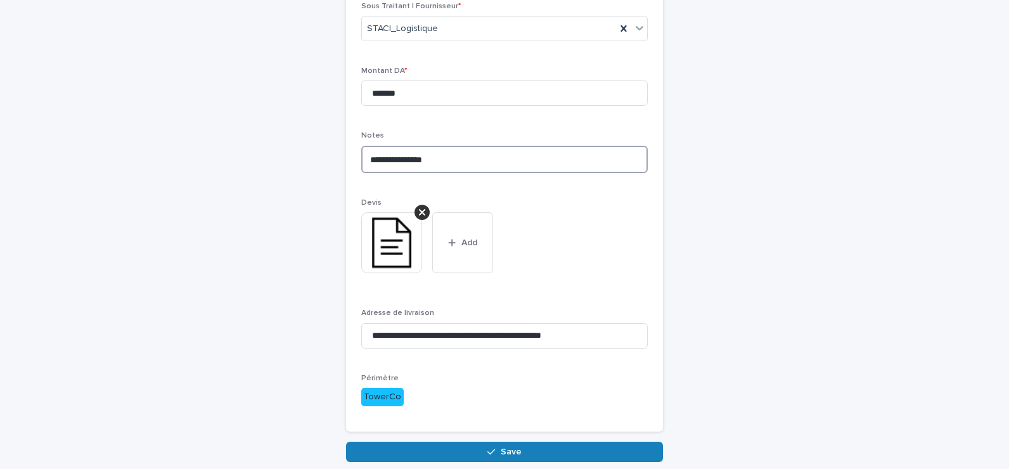
scroll to position [183, 0]
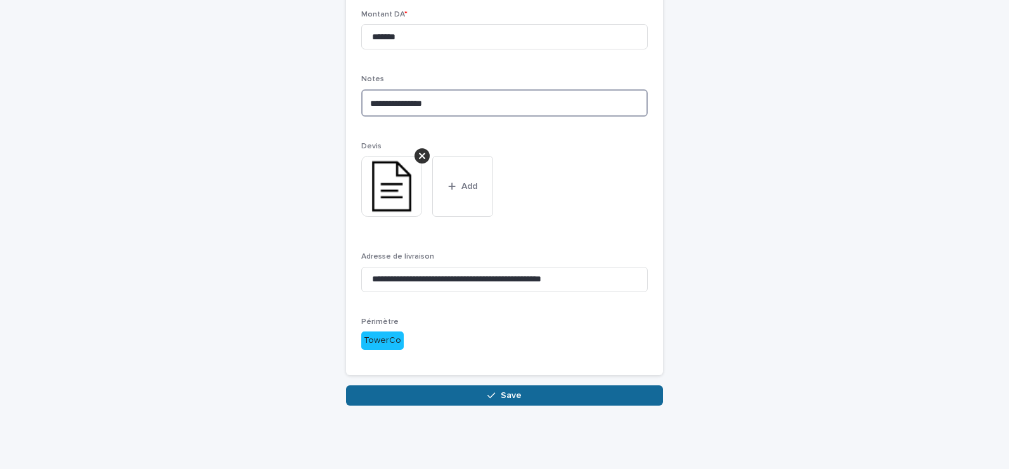
type textarea "**********"
click at [553, 399] on button "Save" at bounding box center [504, 395] width 317 height 20
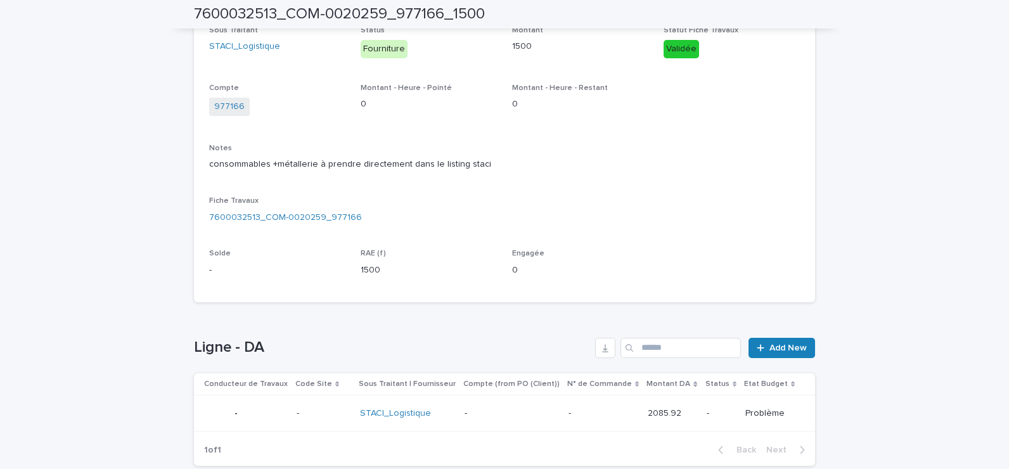
scroll to position [160, 0]
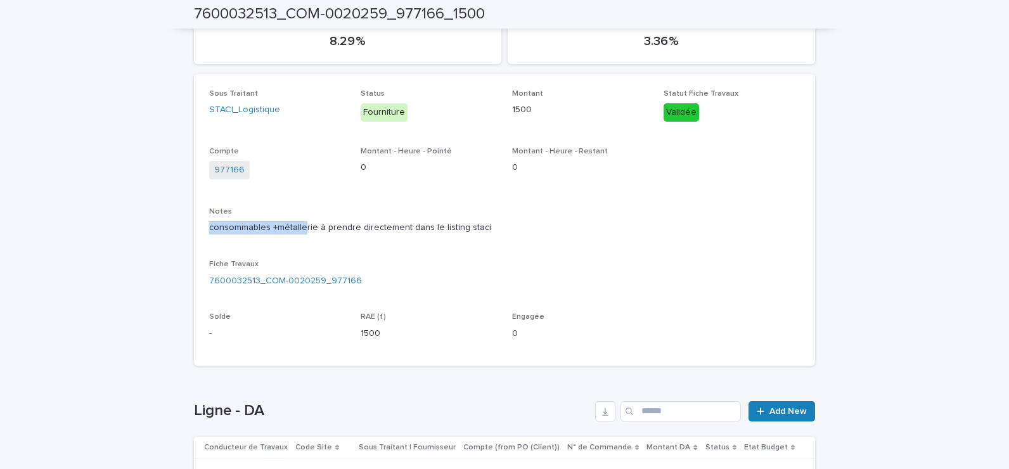
drag, startPoint x: 201, startPoint y: 226, endPoint x: 298, endPoint y: 229, distance: 97.1
click at [298, 229] on div "Sous Traitant STACI_Logistique Status Fourniture Montant 1500 Statut Fiche Trav…" at bounding box center [504, 220] width 621 height 292
drag, startPoint x: 298, startPoint y: 229, endPoint x: 439, endPoint y: 282, distance: 151.1
click at [439, 282] on div "7600032513_COM-0020259_977166" at bounding box center [504, 281] width 591 height 13
drag, startPoint x: 206, startPoint y: 227, endPoint x: 313, endPoint y: 235, distance: 106.8
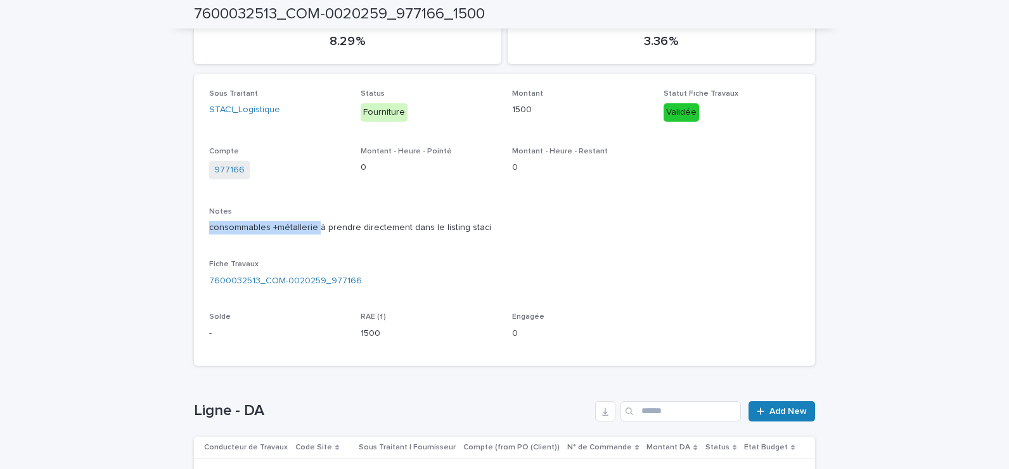
click at [313, 235] on p "consommables +métallerie à prendre directement dans le listing staci" at bounding box center [504, 227] width 591 height 13
copy p "consommables +métallerie"
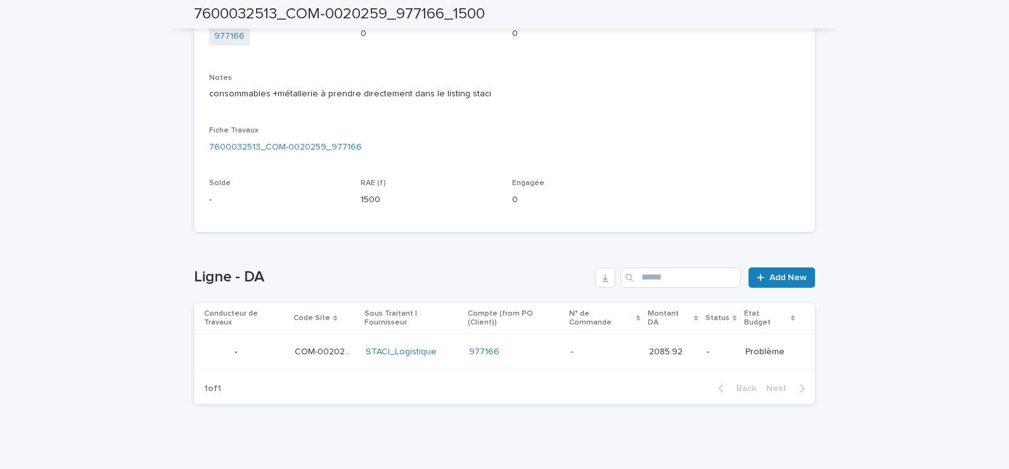
click at [512, 347] on div "977166" at bounding box center [514, 352] width 91 height 11
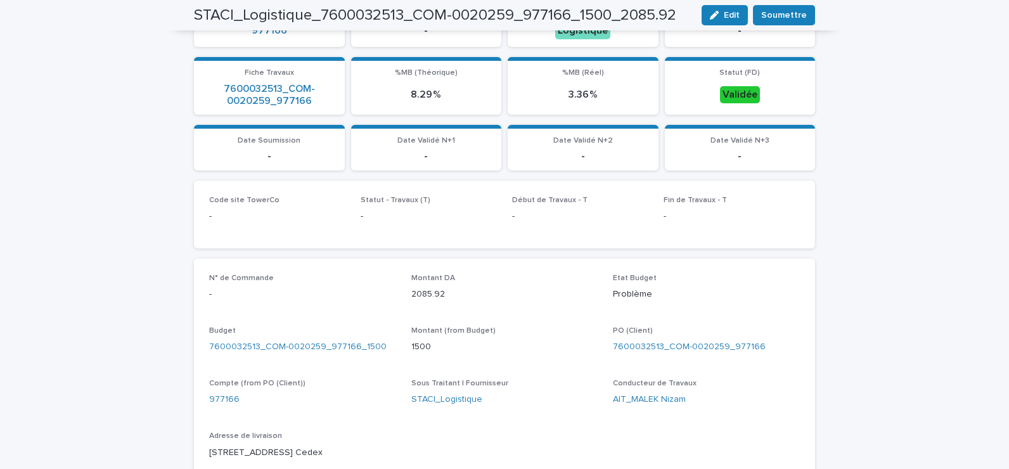
scroll to position [317, 0]
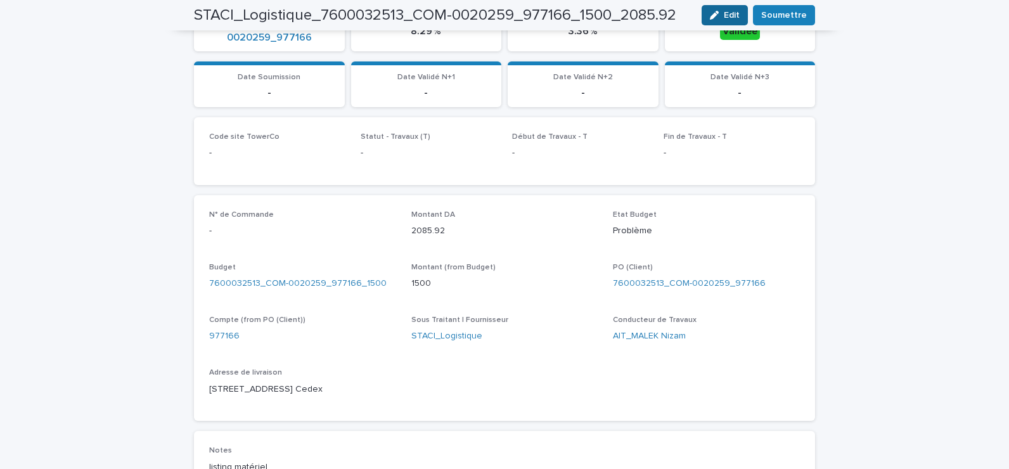
click at [715, 16] on icon "button" at bounding box center [714, 15] width 9 height 9
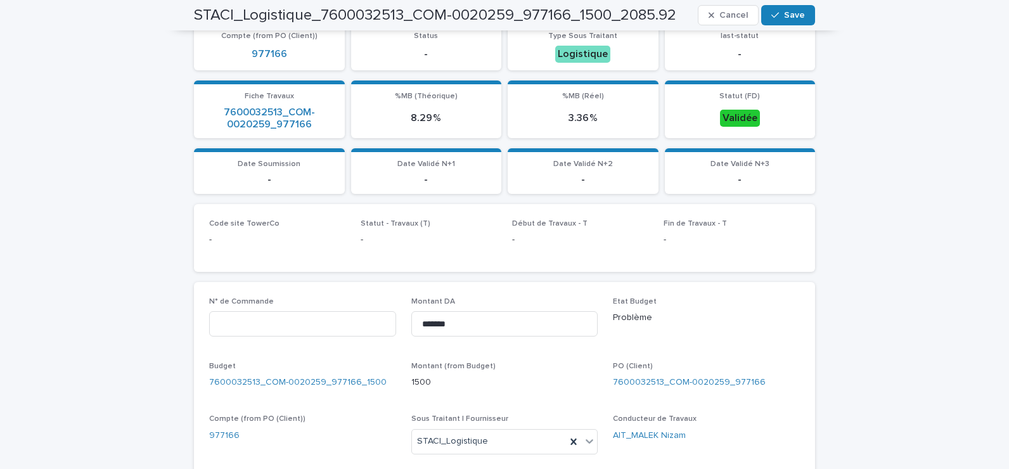
scroll to position [420, 0]
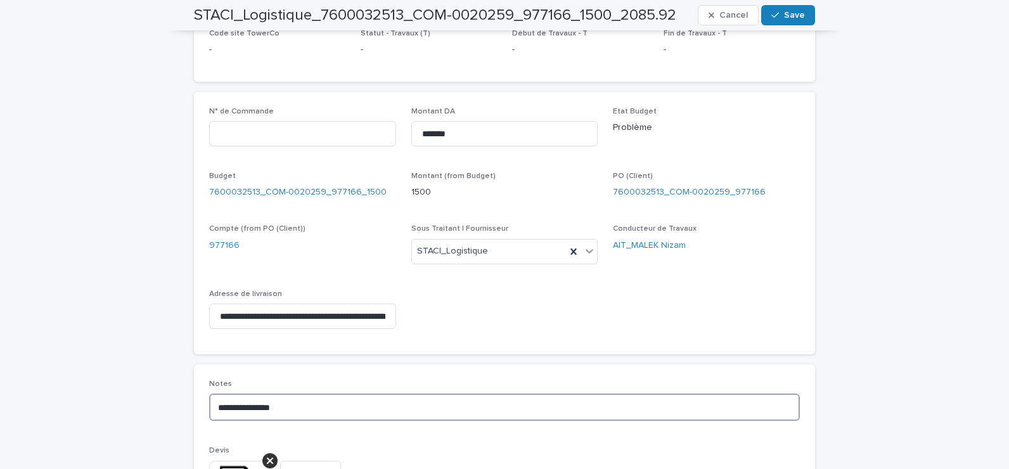
click at [356, 410] on textarea "**********" at bounding box center [504, 407] width 591 height 27
paste textarea "**********"
click at [269, 408] on textarea "**********" at bounding box center [504, 407] width 591 height 27
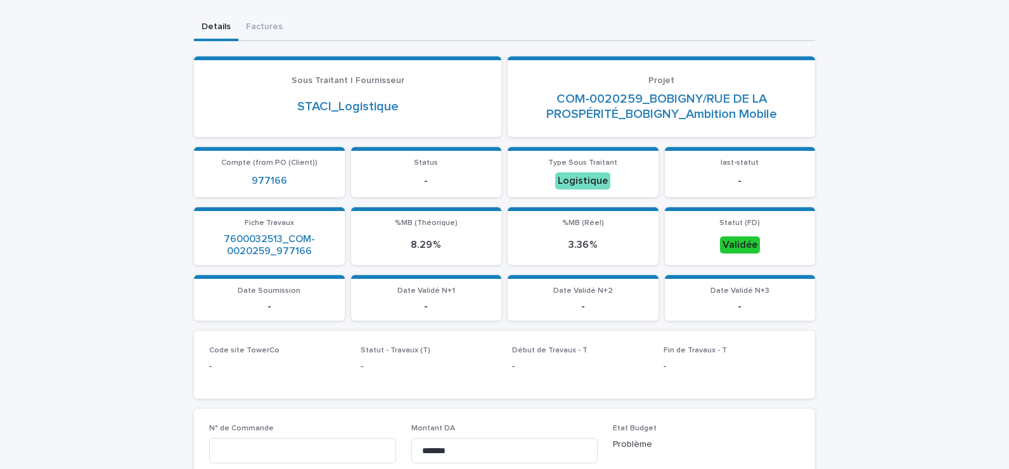
scroll to position [0, 0]
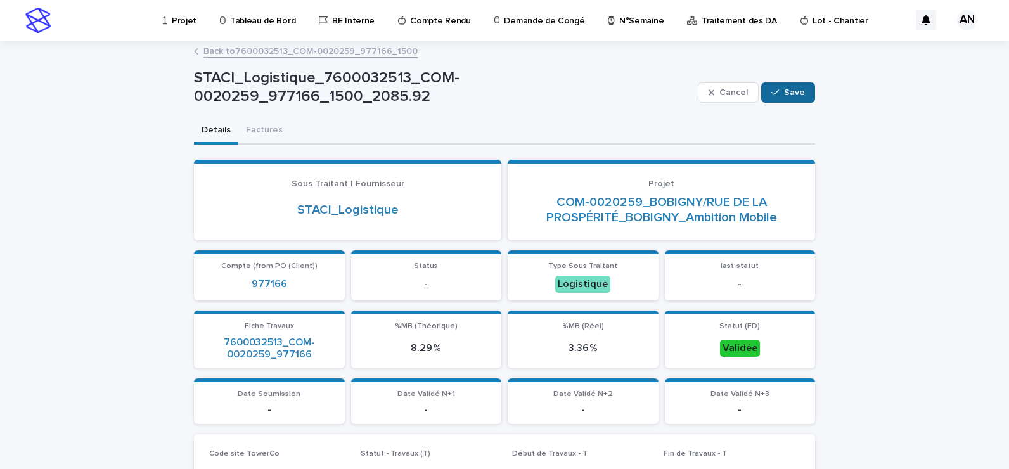
type textarea "**********"
click at [784, 102] on button "Save" at bounding box center [788, 92] width 54 height 20
click at [784, 96] on span "Soumettre" at bounding box center [784, 92] width 46 height 13
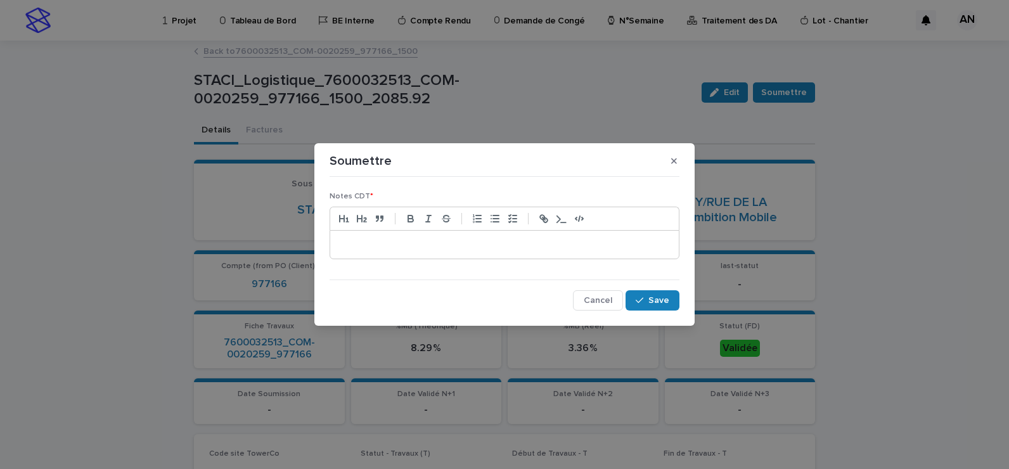
click at [428, 247] on p at bounding box center [505, 244] width 330 height 13
paste div
click at [649, 301] on div "button" at bounding box center [642, 300] width 13 height 9
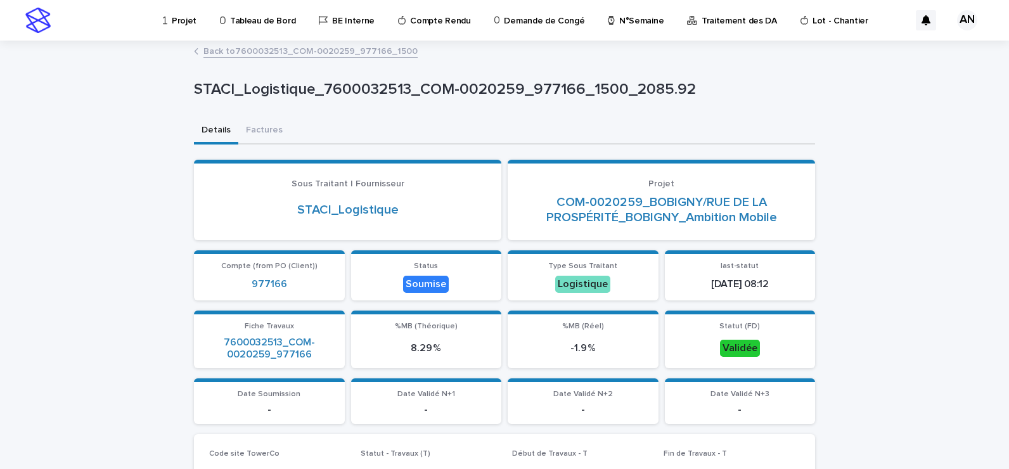
click at [609, 89] on p "STACI_Logistique_7600032513_COM-0020259_977166_1500_2085.92" at bounding box center [502, 90] width 616 height 18
click at [368, 55] on link "Back to 7600032513_COM-0020259_977166_1500" at bounding box center [311, 50] width 214 height 15
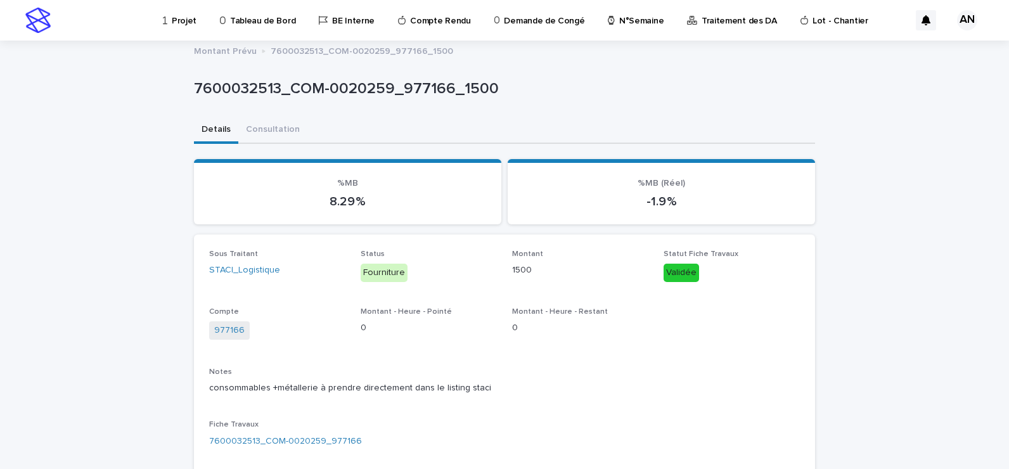
scroll to position [63, 0]
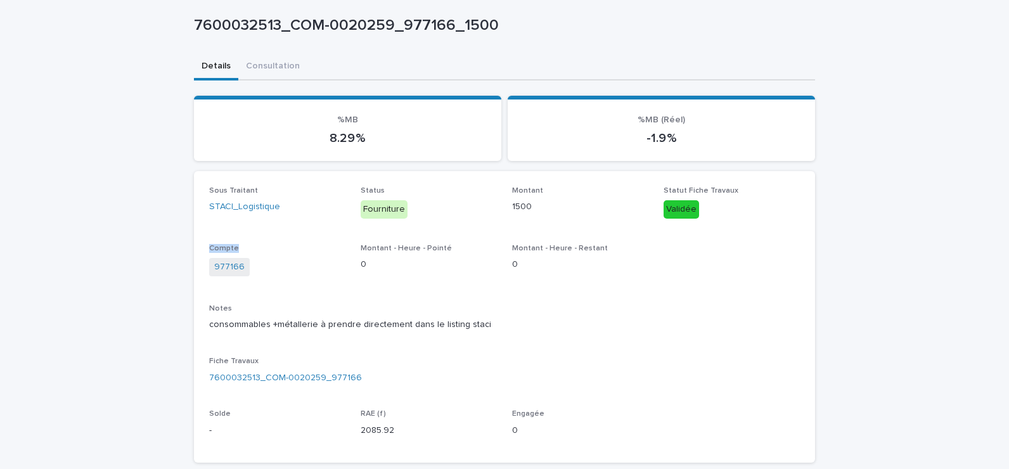
drag, startPoint x: 202, startPoint y: 247, endPoint x: 234, endPoint y: 244, distance: 32.4
click at [234, 244] on div "Sous Traitant STACI_Logistique Status Fourniture Montant 1500 Statut Fiche Trav…" at bounding box center [504, 317] width 621 height 292
copy span "Compte"
drag, startPoint x: 270, startPoint y: 264, endPoint x: 207, endPoint y: 278, distance: 64.4
click at [209, 278] on div "977166" at bounding box center [277, 268] width 136 height 21
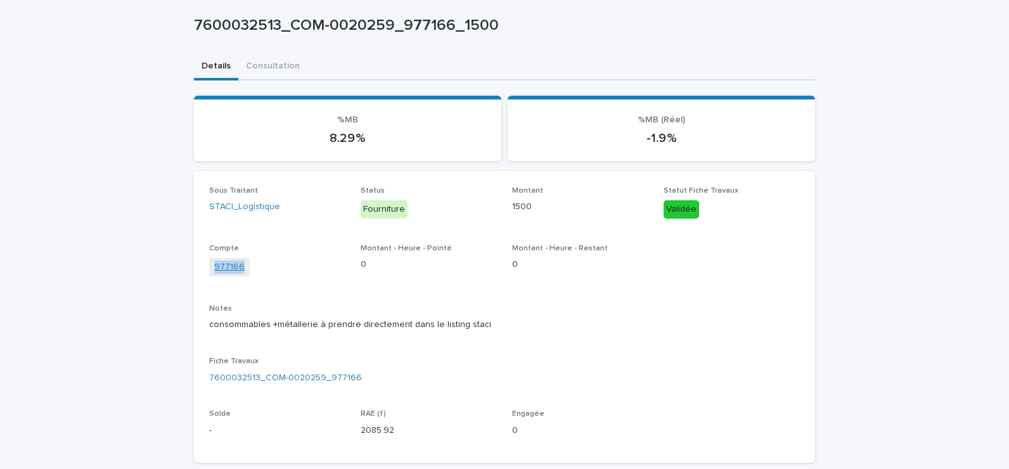
copy link "977166"
